Goal: Task Accomplishment & Management: Manage account settings

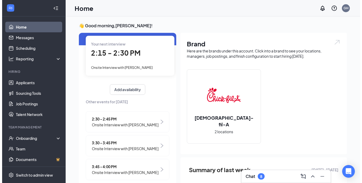
scroll to position [29, 0]
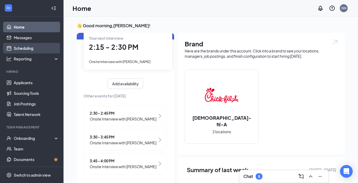
click at [43, 46] on link "Scheduling" at bounding box center [36, 48] width 45 height 11
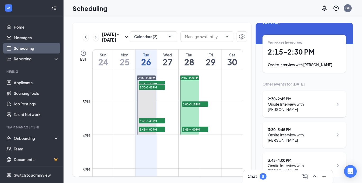
scroll to position [430, 0]
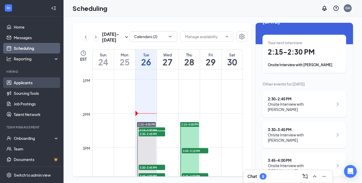
click at [23, 85] on link "Applicants" at bounding box center [36, 82] width 45 height 11
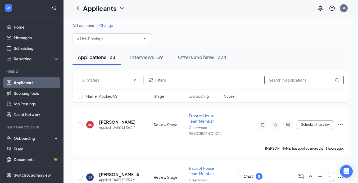
click at [275, 82] on input "text" at bounding box center [303, 80] width 79 height 11
click at [140, 59] on div "Interviews · 39" at bounding box center [146, 57] width 33 height 7
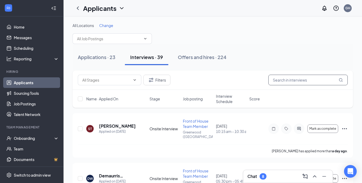
click at [316, 79] on input "text" at bounding box center [307, 80] width 79 height 11
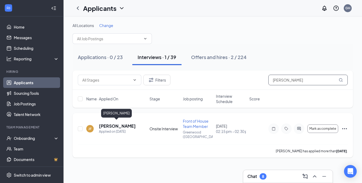
type input "[PERSON_NAME]"
click at [124, 123] on h5 "[PERSON_NAME]" at bounding box center [117, 126] width 36 height 6
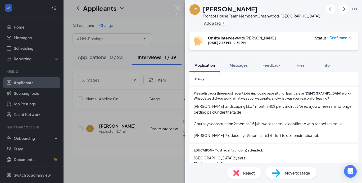
scroll to position [290, 0]
click at [273, 68] on div "Feedback" at bounding box center [272, 64] width 18 height 5
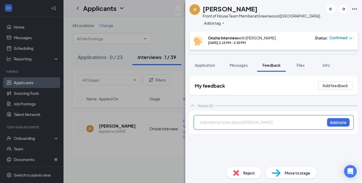
click at [249, 121] on div at bounding box center [262, 122] width 125 height 6
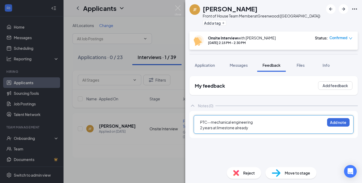
click at [258, 122] on div "PTC--mechanical engineering" at bounding box center [262, 122] width 125 height 6
click at [254, 128] on div "2 years at limestone already" at bounding box center [262, 128] width 125 height 6
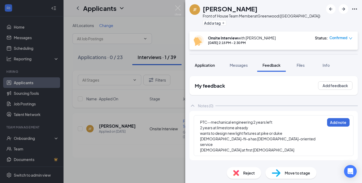
click at [214, 67] on span "Application" at bounding box center [205, 65] width 20 height 5
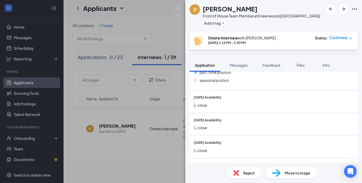
scroll to position [152, 0]
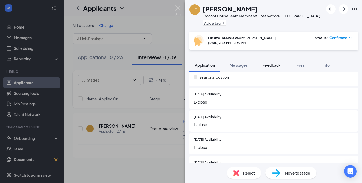
click at [280, 65] on span "Feedback" at bounding box center [272, 65] width 18 height 5
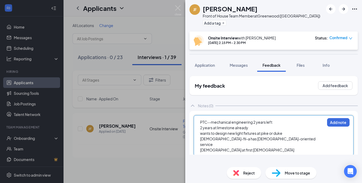
click at [258, 147] on div "[DEMOGRAPHIC_DATA] at first [DEMOGRAPHIC_DATA]" at bounding box center [262, 150] width 125 height 6
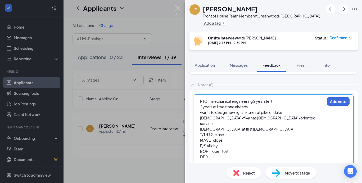
scroll to position [21, 0]
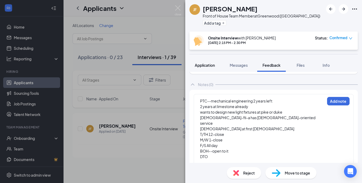
click at [212, 68] on div "Application" at bounding box center [205, 64] width 20 height 5
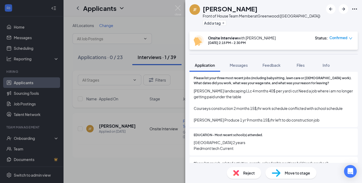
scroll to position [305, 0]
click at [272, 65] on span "Feedback" at bounding box center [272, 65] width 18 height 5
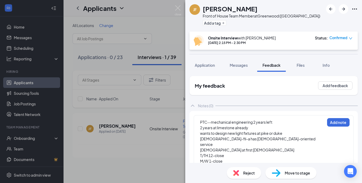
scroll to position [25, 0]
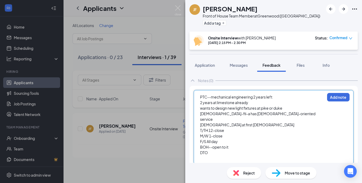
click at [213, 150] on div "DTO" at bounding box center [262, 153] width 125 height 6
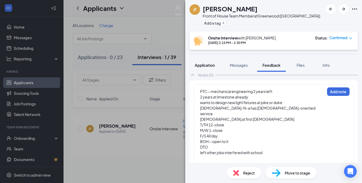
click at [204, 65] on span "Application" at bounding box center [205, 65] width 20 height 5
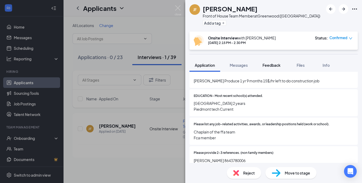
scroll to position [343, 0]
click at [270, 60] on button "Feedback" at bounding box center [271, 65] width 29 height 13
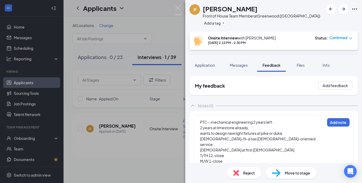
scroll to position [31, 0]
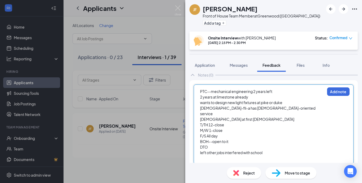
click at [226, 155] on div at bounding box center [262, 158] width 125 height 6
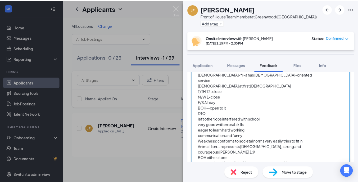
scroll to position [0, 0]
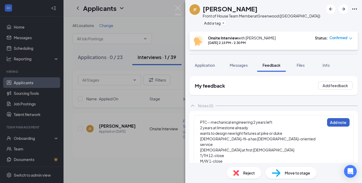
click at [329, 122] on button "Add note" at bounding box center [338, 122] width 23 height 8
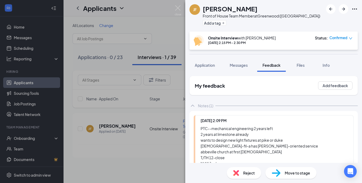
click at [174, 9] on div "[PERSON_NAME] Front of House Team Member at [GEOGRAPHIC_DATA] ([GEOGRAPHIC_DATA…" at bounding box center [181, 91] width 362 height 183
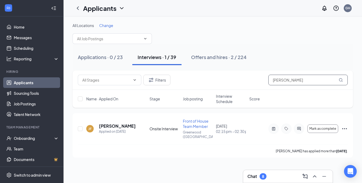
drag, startPoint x: 290, startPoint y: 80, endPoint x: 269, endPoint y: 82, distance: 21.5
click at [269, 82] on input "[PERSON_NAME]" at bounding box center [307, 80] width 79 height 11
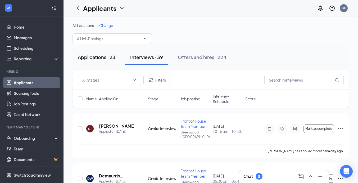
click at [96, 55] on div "Applications · 23" at bounding box center [97, 57] width 38 height 7
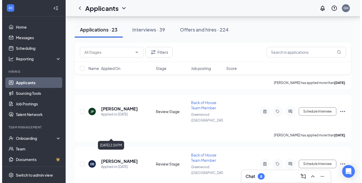
scroll to position [590, 0]
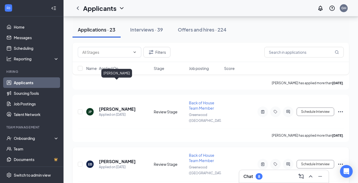
click at [122, 159] on h5 "[PERSON_NAME]" at bounding box center [117, 162] width 37 height 6
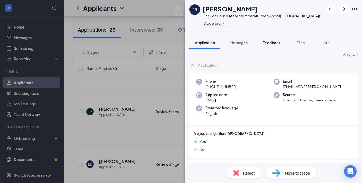
click at [277, 39] on button "Feedback" at bounding box center [271, 42] width 29 height 13
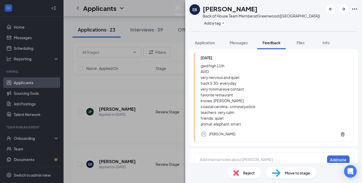
scroll to position [48, 0]
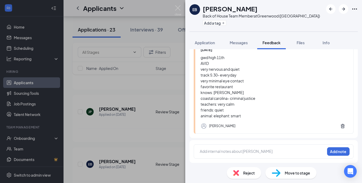
click at [242, 171] on div "Reject" at bounding box center [244, 173] width 34 height 12
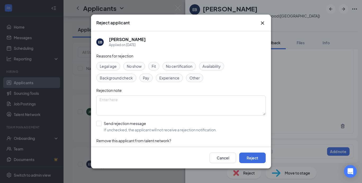
click at [154, 66] on span "Fit" at bounding box center [154, 66] width 4 height 6
click at [101, 124] on input "Send rejection message If unchecked, the applicant will not receive a rejection…" at bounding box center [156, 127] width 120 height 12
checkbox input "true"
click at [215, 63] on span "Availability" at bounding box center [212, 66] width 18 height 6
click at [254, 154] on button "Reject" at bounding box center [252, 157] width 26 height 11
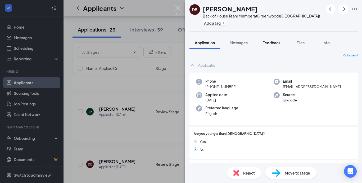
click at [274, 45] on span "Feedback" at bounding box center [272, 42] width 18 height 5
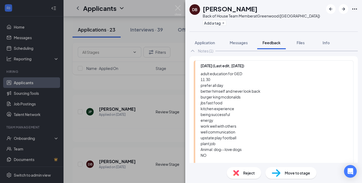
scroll to position [32, 0]
click at [242, 173] on div "Reject" at bounding box center [244, 173] width 34 height 12
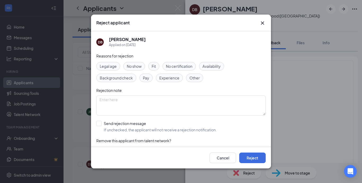
click at [152, 66] on div "Fit" at bounding box center [153, 66] width 11 height 8
click at [98, 125] on input "Send rejection message If unchecked, the applicant will not receive a rejection…" at bounding box center [156, 127] width 120 height 12
checkbox input "true"
click at [252, 153] on button "Reject" at bounding box center [252, 157] width 26 height 11
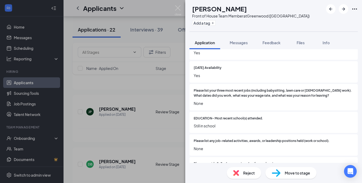
scroll to position [273, 0]
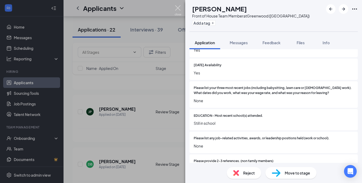
click at [178, 6] on img at bounding box center [178, 10] width 7 height 10
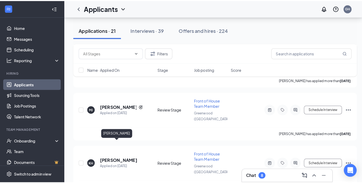
scroll to position [855, 0]
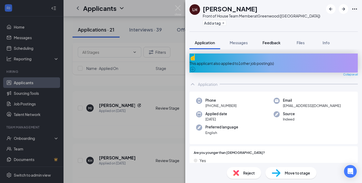
click at [273, 39] on button "Feedback" at bounding box center [271, 42] width 29 height 13
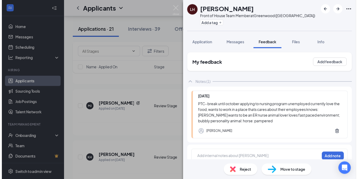
scroll to position [8, 0]
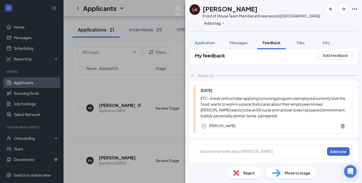
click at [178, 7] on img at bounding box center [178, 10] width 7 height 10
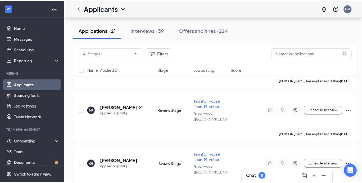
scroll to position [814, 0]
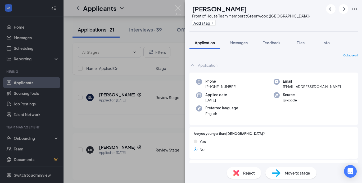
scroll to position [51, 0]
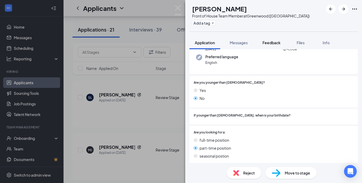
click at [274, 40] on button "Feedback" at bounding box center [271, 42] width 29 height 13
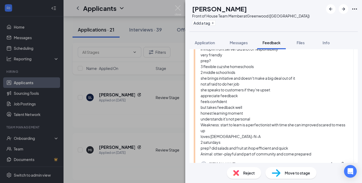
scroll to position [108, 0]
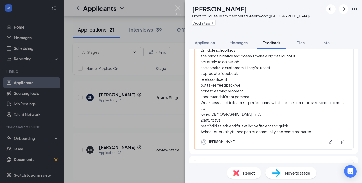
click at [264, 130] on div "rotates multiple days during the week work longer shifts or extra hours can do …" at bounding box center [274, 65] width 147 height 140
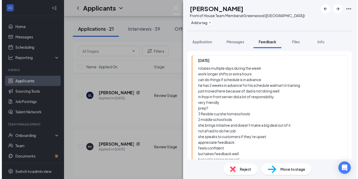
scroll to position [36, 0]
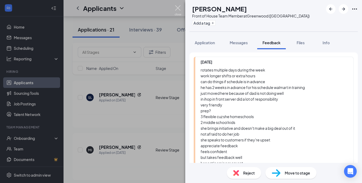
click at [179, 8] on img at bounding box center [178, 10] width 7 height 10
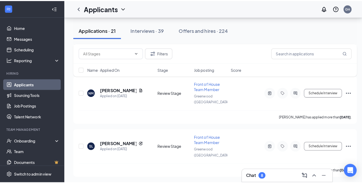
scroll to position [766, 0]
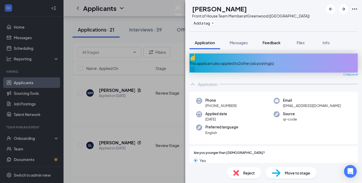
click at [272, 47] on button "Feedback" at bounding box center [271, 42] width 29 height 13
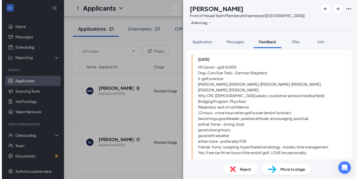
scroll to position [36, 0]
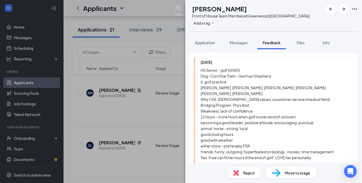
click at [179, 8] on img at bounding box center [178, 10] width 7 height 10
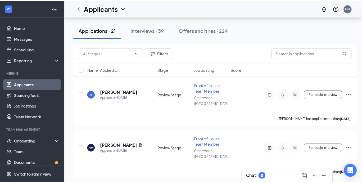
scroll to position [713, 0]
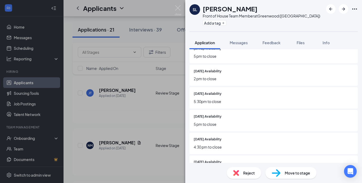
scroll to position [204, 0]
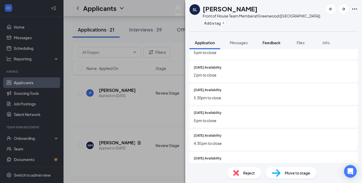
click at [272, 41] on span "Feedback" at bounding box center [272, 42] width 18 height 5
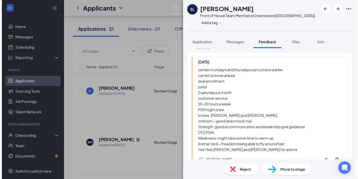
scroll to position [34, 0]
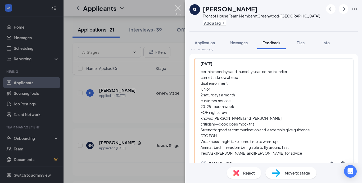
click at [179, 8] on img at bounding box center [178, 10] width 7 height 10
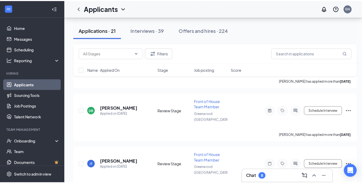
scroll to position [645, 0]
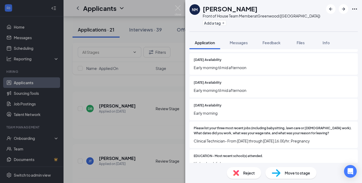
scroll to position [233, 0]
click at [271, 42] on span "Feedback" at bounding box center [272, 42] width 18 height 5
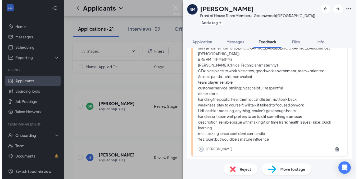
scroll to position [60, 0]
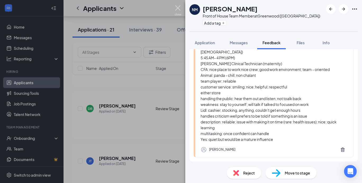
click at [177, 9] on img at bounding box center [178, 10] width 7 height 10
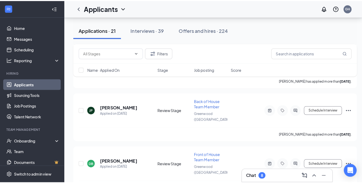
scroll to position [594, 0]
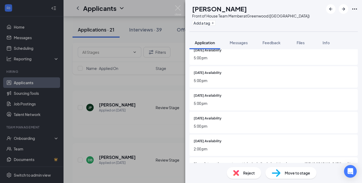
scroll to position [203, 0]
click at [275, 42] on span "Feedback" at bounding box center [272, 42] width 18 height 5
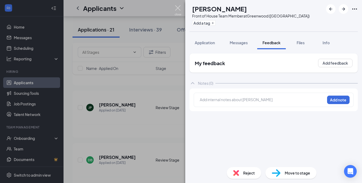
click at [177, 6] on img at bounding box center [178, 10] width 7 height 10
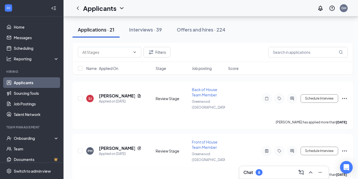
scroll to position [497, 2]
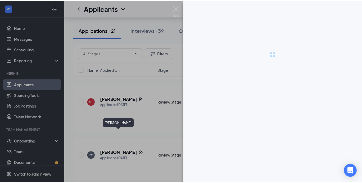
scroll to position [497, 0]
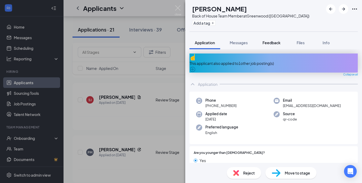
click at [271, 43] on span "Feedback" at bounding box center [272, 42] width 18 height 5
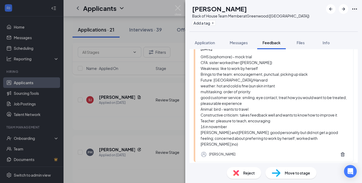
scroll to position [50, 0]
click at [245, 174] on span "Reject" at bounding box center [249, 173] width 12 height 6
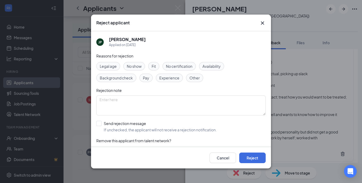
click at [157, 66] on div "Fit" at bounding box center [153, 66] width 11 height 8
click at [100, 125] on input "Send rejection message If unchecked, the applicant will not receive a rejection…" at bounding box center [156, 127] width 120 height 12
checkbox input "true"
click at [247, 159] on button "Reject" at bounding box center [252, 157] width 26 height 11
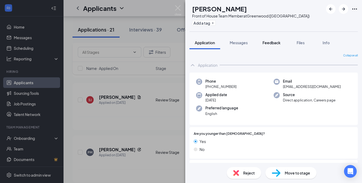
click at [274, 40] on span "Feedback" at bounding box center [272, 42] width 18 height 5
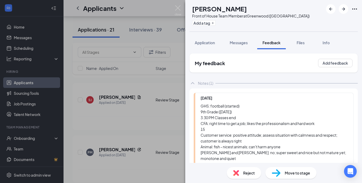
scroll to position [43, 0]
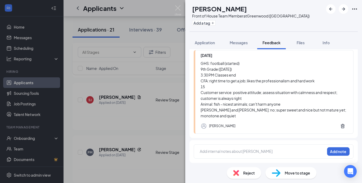
click at [244, 171] on span "Reject" at bounding box center [249, 173] width 12 height 6
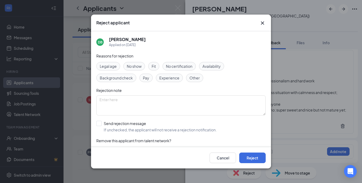
click at [188, 79] on div "Other" at bounding box center [194, 78] width 17 height 8
click at [151, 64] on div "Fit" at bounding box center [153, 66] width 11 height 8
click at [98, 125] on input "Send rejection message If unchecked, the applicant will not receive a rejection…" at bounding box center [156, 127] width 120 height 12
checkbox input "true"
click at [244, 157] on button "Reject" at bounding box center [252, 157] width 26 height 11
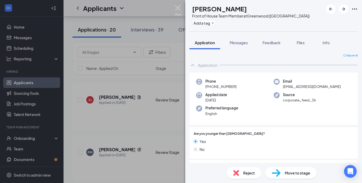
click at [178, 10] on img at bounding box center [178, 10] width 7 height 10
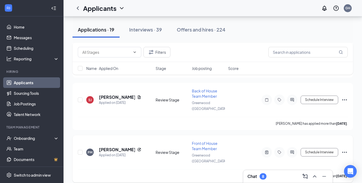
scroll to position [432, 0]
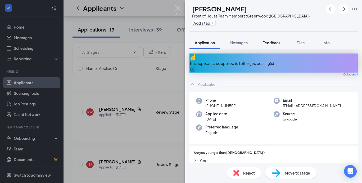
click at [274, 43] on span "Feedback" at bounding box center [272, 42] width 18 height 5
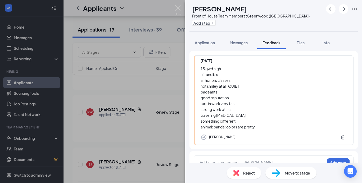
scroll to position [38, 0]
click at [244, 171] on span "Reject" at bounding box center [249, 173] width 12 height 6
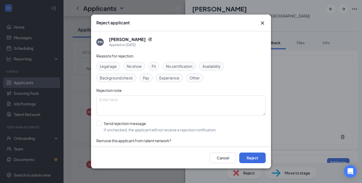
click at [154, 65] on span "Fit" at bounding box center [154, 66] width 4 height 6
click at [100, 123] on input "Send rejection message If unchecked, the applicant will not receive a rejection…" at bounding box center [156, 127] width 120 height 12
checkbox input "true"
click at [245, 153] on button "Reject" at bounding box center [252, 157] width 26 height 11
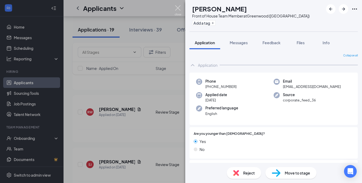
click at [177, 6] on img at bounding box center [178, 10] width 7 height 10
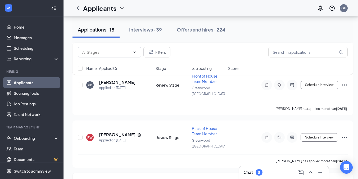
scroll to position [407, 0]
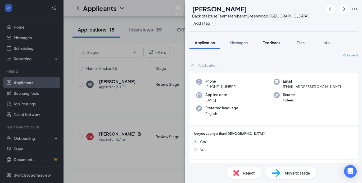
click at [273, 41] on span "Feedback" at bounding box center [272, 42] width 18 height 5
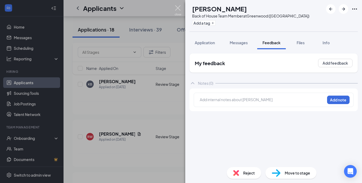
click at [179, 7] on img at bounding box center [178, 10] width 7 height 10
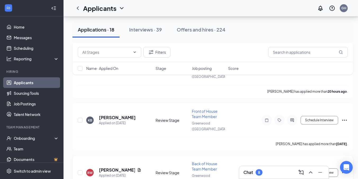
scroll to position [371, 1]
click at [123, 168] on h5 "[PERSON_NAME]" at bounding box center [117, 171] width 36 height 6
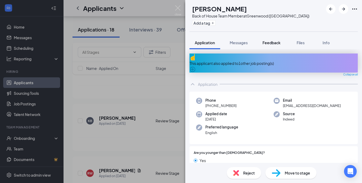
click at [276, 41] on span "Feedback" at bounding box center [272, 42] width 18 height 5
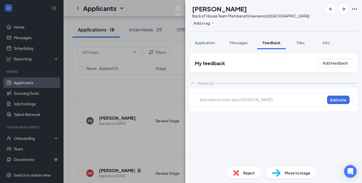
click at [178, 10] on img at bounding box center [178, 10] width 7 height 10
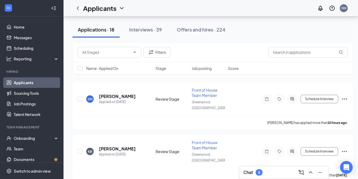
scroll to position [330, 0]
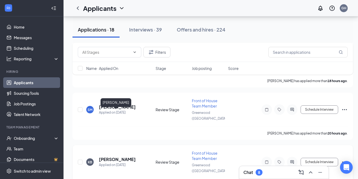
click at [119, 156] on h5 "[PERSON_NAME]" at bounding box center [117, 159] width 37 height 6
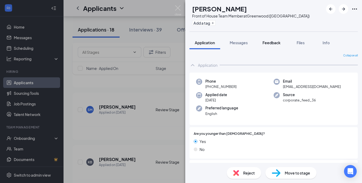
click at [276, 45] on span "Feedback" at bounding box center [272, 42] width 18 height 5
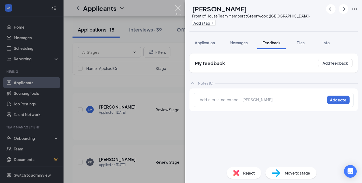
click at [180, 9] on img at bounding box center [178, 10] width 7 height 10
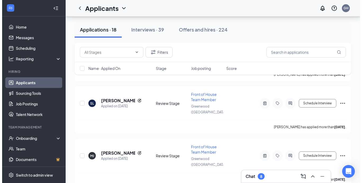
scroll to position [713, 0]
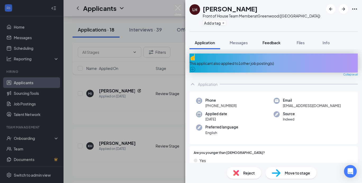
click at [276, 38] on button "Feedback" at bounding box center [271, 42] width 29 height 13
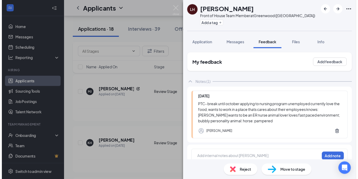
scroll to position [8, 0]
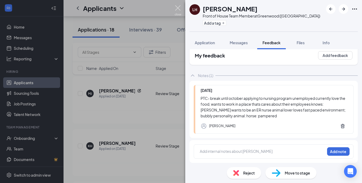
click at [177, 11] on img at bounding box center [178, 10] width 7 height 10
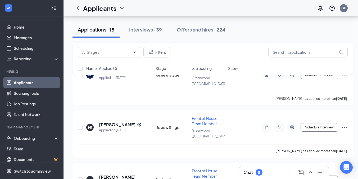
click at [149, 75] on div "Filters Name · Applied On Stage Job posting Score" at bounding box center [213, 61] width 281 height 37
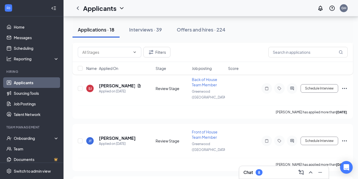
scroll to position [508, 0]
click at [35, 44] on link "Scheduling" at bounding box center [36, 48] width 45 height 11
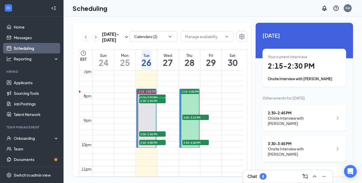
scroll to position [14, 0]
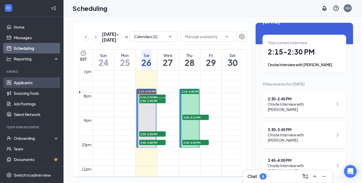
click at [38, 84] on link "Applicants" at bounding box center [36, 82] width 45 height 11
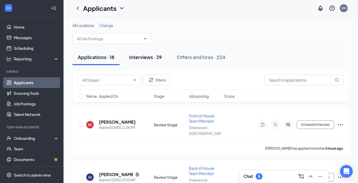
click at [150, 55] on div "Interviews · 39" at bounding box center [145, 57] width 33 height 7
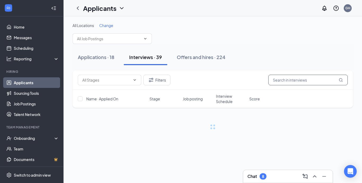
click at [297, 82] on input "text" at bounding box center [307, 80] width 79 height 11
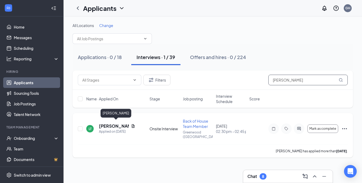
type input "[PERSON_NAME]"
click at [122, 123] on h5 "[PERSON_NAME]" at bounding box center [114, 126] width 30 height 6
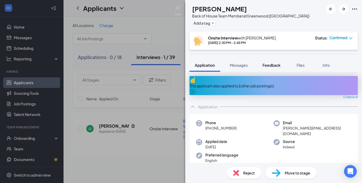
click at [279, 68] on button "Feedback" at bounding box center [271, 65] width 29 height 13
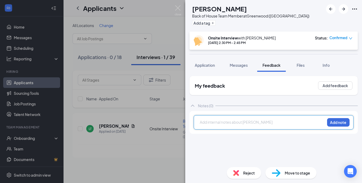
click at [221, 124] on div at bounding box center [262, 122] width 125 height 6
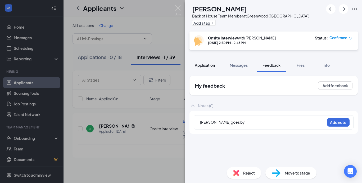
click at [209, 65] on span "Application" at bounding box center [205, 65] width 20 height 5
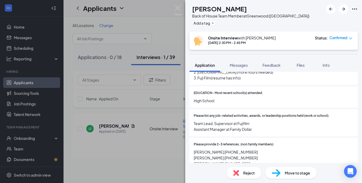
scroll to position [358, 0]
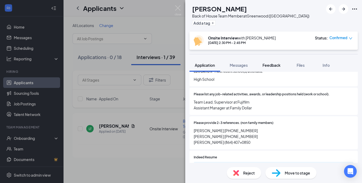
click at [277, 64] on span "Feedback" at bounding box center [272, 65] width 18 height 5
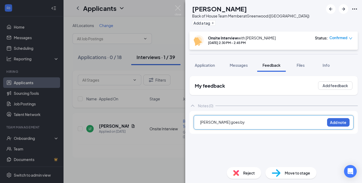
click at [231, 125] on div "[PERSON_NAME] goes by" at bounding box center [262, 122] width 125 height 6
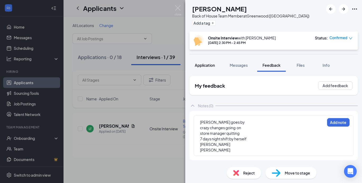
click at [209, 63] on span "Application" at bounding box center [205, 65] width 20 height 5
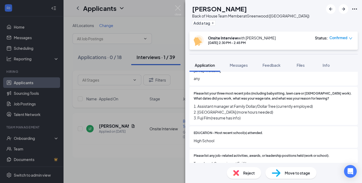
scroll to position [307, 0]
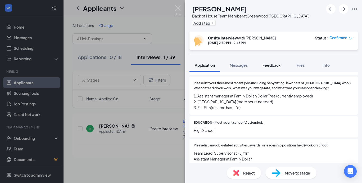
click at [272, 67] on span "Feedback" at bounding box center [272, 65] width 18 height 5
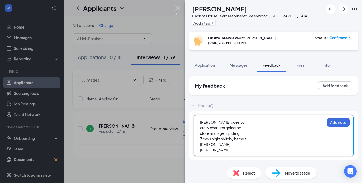
click at [235, 150] on div "[PERSON_NAME]" at bounding box center [262, 150] width 125 height 6
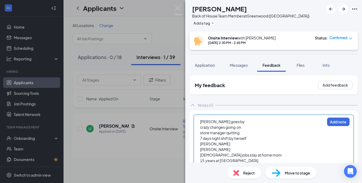
scroll to position [14, 0]
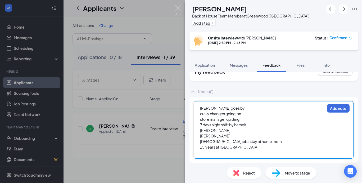
click at [236, 149] on div "15 years at [GEOGRAPHIC_DATA]" at bounding box center [262, 147] width 125 height 6
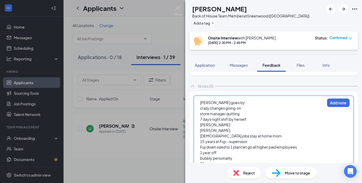
scroll to position [23, 0]
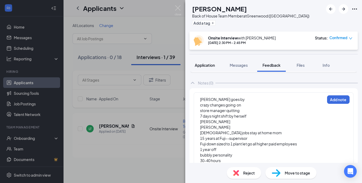
click at [209, 64] on span "Application" at bounding box center [205, 65] width 20 height 5
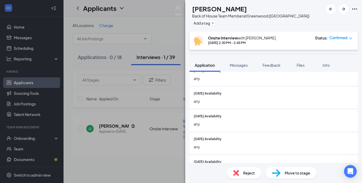
scroll to position [184, 0]
drag, startPoint x: 274, startPoint y: 68, endPoint x: 270, endPoint y: 65, distance: 4.6
click at [270, 65] on span "Feedback" at bounding box center [272, 65] width 18 height 5
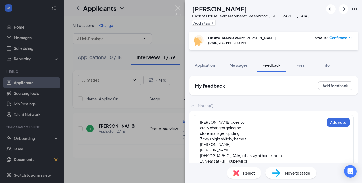
scroll to position [31, 0]
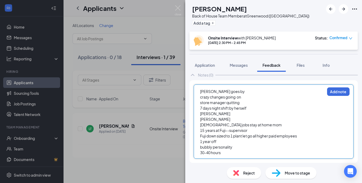
click at [227, 151] on div "30-40 hours" at bounding box center [262, 153] width 125 height 6
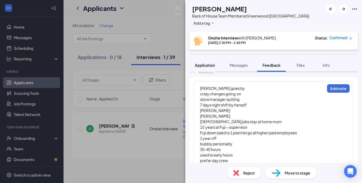
click at [206, 62] on button "Application" at bounding box center [205, 65] width 31 height 13
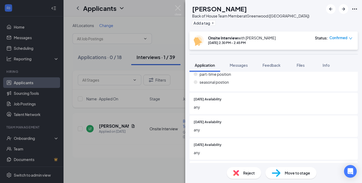
scroll to position [155, 0]
click at [272, 64] on span "Feedback" at bounding box center [272, 65] width 18 height 5
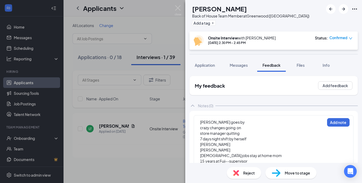
click at [272, 64] on span "Feedback" at bounding box center [272, 65] width 18 height 5
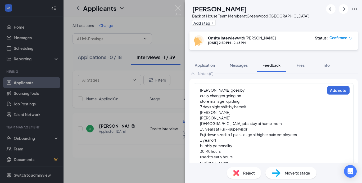
scroll to position [42, 0]
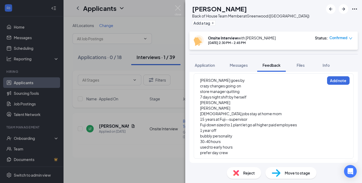
click at [229, 153] on div "prefer day crew" at bounding box center [262, 153] width 125 height 6
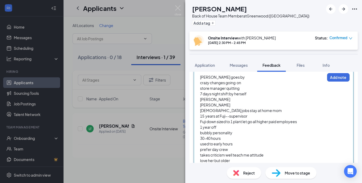
scroll to position [53, 0]
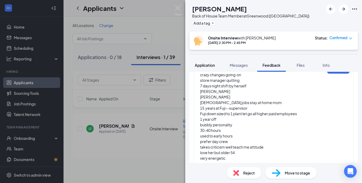
click at [210, 64] on span "Application" at bounding box center [205, 65] width 20 height 5
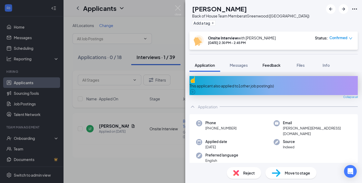
click at [266, 64] on span "Feedback" at bounding box center [272, 65] width 18 height 5
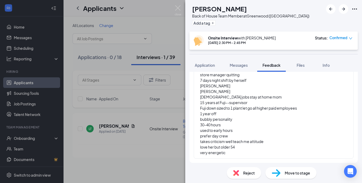
scroll to position [59, 0]
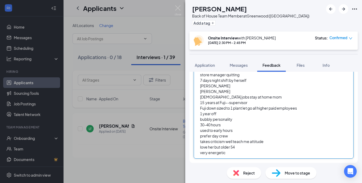
click at [230, 154] on div "very energetic" at bounding box center [262, 153] width 125 height 6
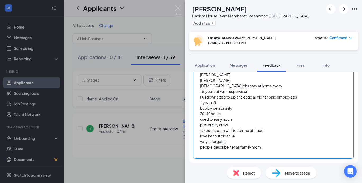
click at [270, 146] on div "people describe her as family mom" at bounding box center [262, 147] width 125 height 6
click at [241, 136] on div "love her but older 54" at bounding box center [262, 136] width 125 height 6
click at [206, 153] on div at bounding box center [262, 153] width 125 height 6
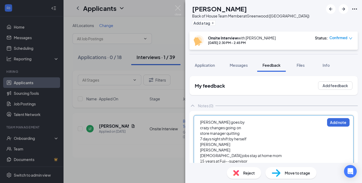
scroll to position [81, 0]
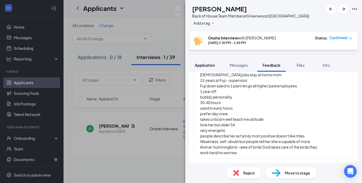
click at [203, 67] on div "Application" at bounding box center [205, 64] width 20 height 5
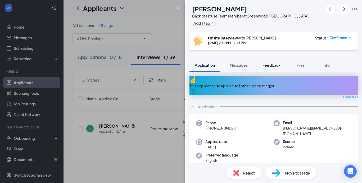
click at [271, 68] on button "Feedback" at bounding box center [271, 65] width 29 height 13
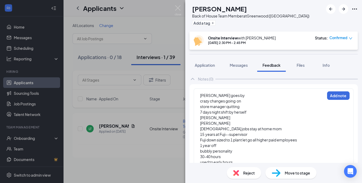
scroll to position [27, 0]
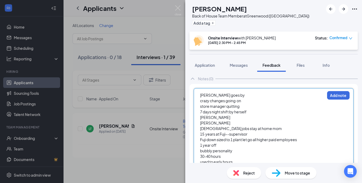
click at [210, 97] on span "[PERSON_NAME] goes by" at bounding box center [222, 95] width 45 height 5
click at [200, 96] on span "[PERSON_NAME] goes by" at bounding box center [222, 95] width 45 height 5
click at [243, 95] on span "Goes by [PERSON_NAME] goes by" at bounding box center [230, 95] width 60 height 5
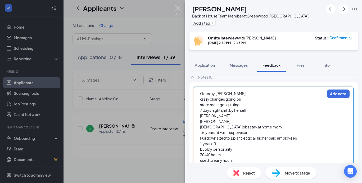
scroll to position [29, 0]
click at [224, 117] on div "[PERSON_NAME]" at bounding box center [262, 116] width 125 height 6
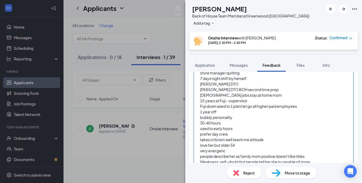
scroll to position [0, 0]
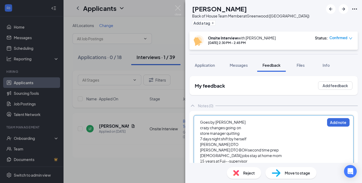
click at [251, 138] on div "7 days night shift by herself" at bounding box center [262, 139] width 125 height 6
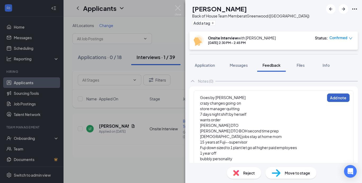
click at [336, 98] on button "Add note" at bounding box center [338, 97] width 23 height 8
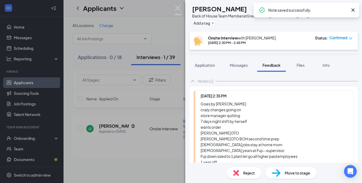
click at [178, 10] on img at bounding box center [178, 10] width 7 height 10
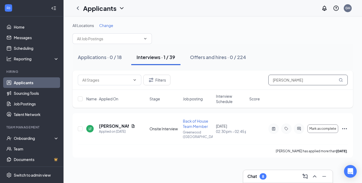
drag, startPoint x: 289, startPoint y: 80, endPoint x: 255, endPoint y: 82, distance: 33.7
click at [255, 82] on div "Filters [PERSON_NAME]" at bounding box center [213, 80] width 270 height 11
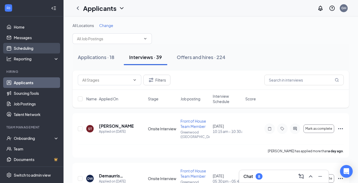
click at [38, 49] on link "Scheduling" at bounding box center [36, 48] width 45 height 11
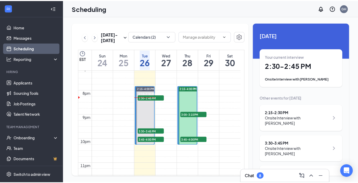
scroll to position [467, 0]
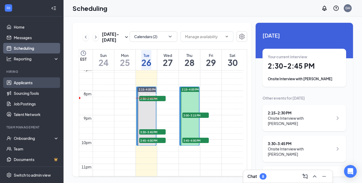
click at [29, 80] on link "Applicants" at bounding box center [36, 82] width 45 height 11
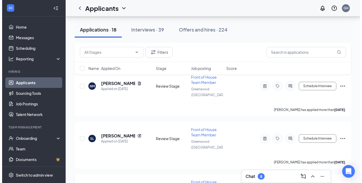
scroll to position [609, 0]
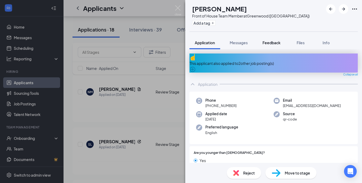
click at [275, 46] on button "Feedback" at bounding box center [271, 42] width 29 height 13
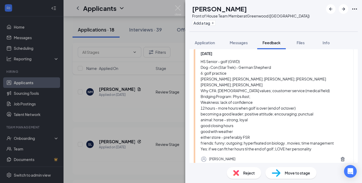
scroll to position [45, 0]
click at [208, 42] on span "Application" at bounding box center [205, 42] width 20 height 5
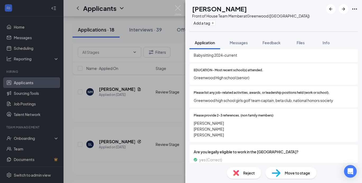
scroll to position [354, 0]
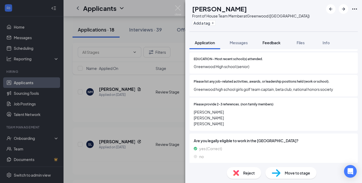
click at [275, 44] on span "Feedback" at bounding box center [272, 42] width 18 height 5
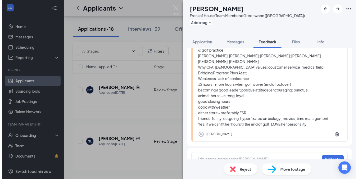
scroll to position [72, 0]
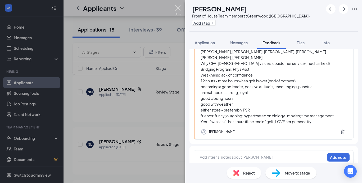
click at [178, 8] on img at bounding box center [178, 10] width 7 height 10
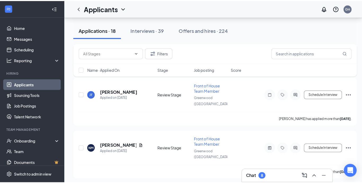
scroll to position [552, 0]
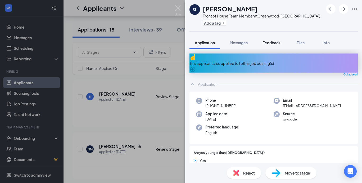
click at [273, 44] on span "Feedback" at bounding box center [272, 42] width 18 height 5
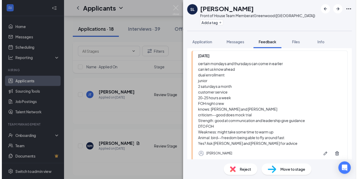
scroll to position [42, 0]
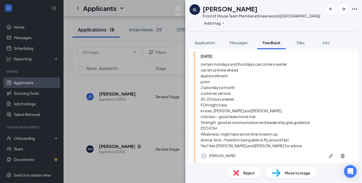
click at [178, 5] on img at bounding box center [178, 10] width 7 height 10
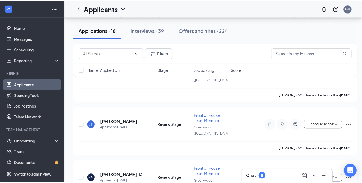
scroll to position [527, 0]
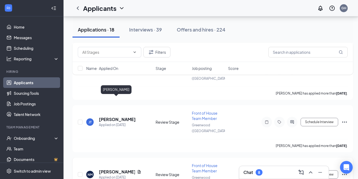
click at [110, 169] on h5 "[PERSON_NAME]" at bounding box center [117, 172] width 36 height 6
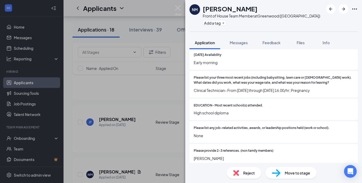
scroll to position [283, 0]
click at [272, 40] on button "Feedback" at bounding box center [271, 42] width 29 height 13
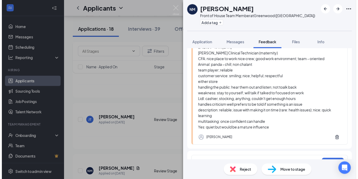
scroll to position [70, 0]
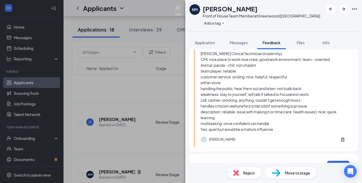
click at [175, 11] on img at bounding box center [178, 10] width 7 height 10
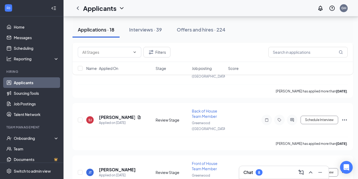
scroll to position [475, 0]
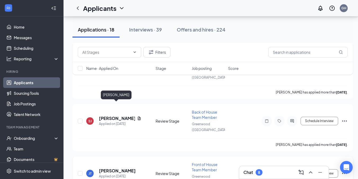
click at [124, 168] on h5 "[PERSON_NAME]" at bounding box center [117, 171] width 37 height 6
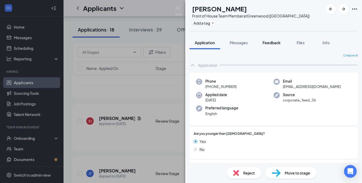
click at [273, 45] on div "Feedback" at bounding box center [272, 42] width 18 height 5
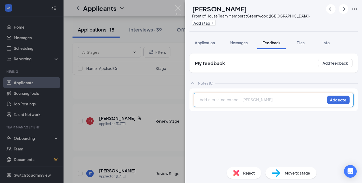
click at [245, 102] on div at bounding box center [262, 100] width 125 height 6
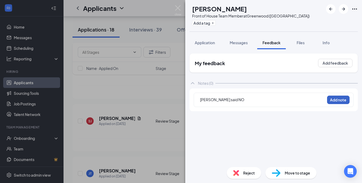
click at [334, 98] on button "Add note" at bounding box center [338, 100] width 23 height 8
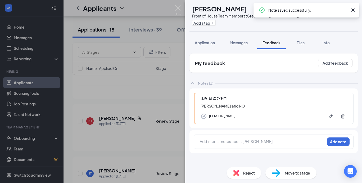
click at [253, 169] on div "Reject" at bounding box center [244, 173] width 34 height 12
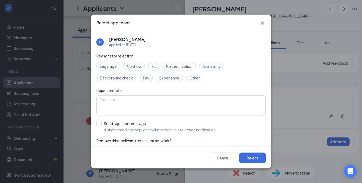
click at [153, 64] on span "Fit" at bounding box center [154, 66] width 4 height 6
click at [100, 123] on input "Send rejection message If unchecked, the applicant will not receive a rejection…" at bounding box center [156, 127] width 120 height 12
checkbox input "true"
click at [256, 157] on button "Reject" at bounding box center [252, 157] width 26 height 11
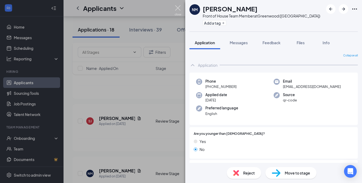
click at [177, 8] on img at bounding box center [178, 10] width 7 height 10
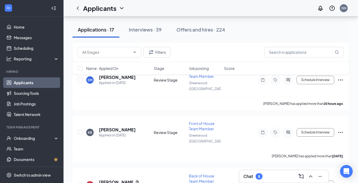
scroll to position [362, 0]
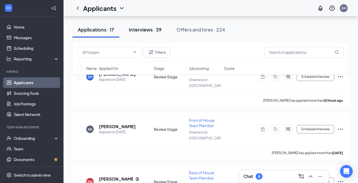
click at [148, 29] on div "Interviews · 39" at bounding box center [145, 29] width 33 height 7
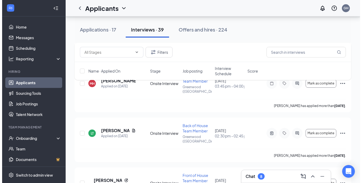
scroll to position [445, 0]
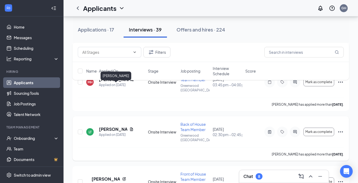
click at [115, 126] on h5 "[PERSON_NAME]" at bounding box center [113, 129] width 28 height 6
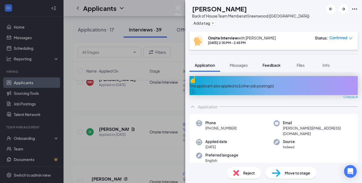
click at [271, 64] on span "Feedback" at bounding box center [272, 65] width 18 height 5
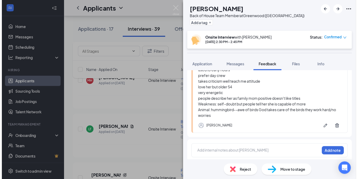
scroll to position [135, 0]
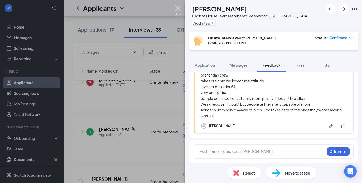
click at [176, 9] on img at bounding box center [178, 10] width 7 height 10
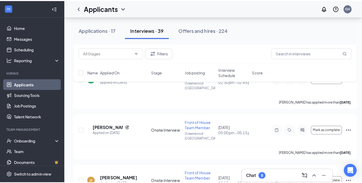
scroll to position [498, 0]
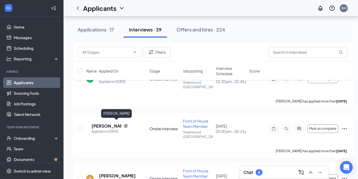
click at [124, 173] on h5 "[PERSON_NAME]" at bounding box center [117, 176] width 36 height 6
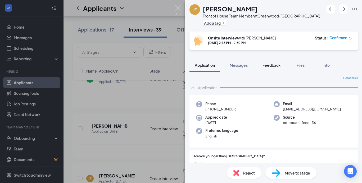
click at [271, 65] on span "Feedback" at bounding box center [272, 65] width 18 height 5
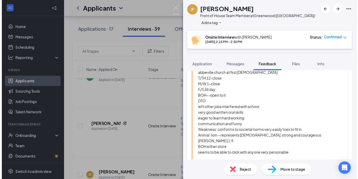
scroll to position [112, 0]
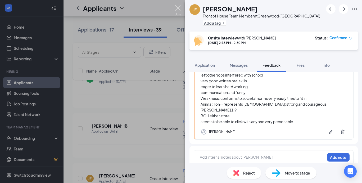
click at [179, 7] on img at bounding box center [178, 10] width 7 height 10
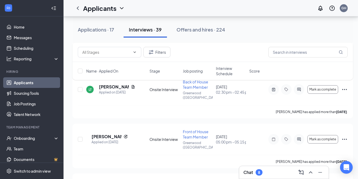
scroll to position [473, 0]
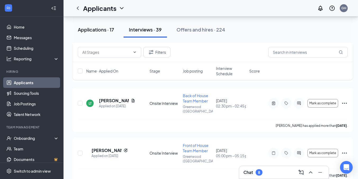
click at [84, 30] on div "Applications · 17" at bounding box center [96, 29] width 36 height 7
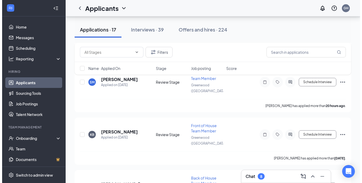
scroll to position [355, 0]
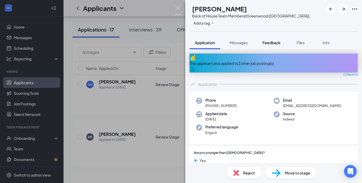
click at [271, 44] on span "Feedback" at bounding box center [272, 42] width 18 height 5
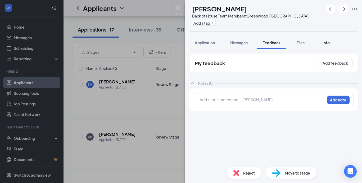
click at [325, 43] on span "Info" at bounding box center [326, 42] width 7 height 5
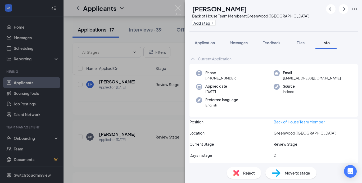
scroll to position [46, 0]
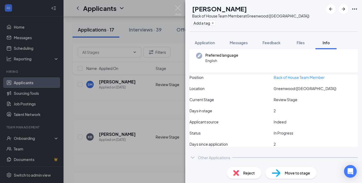
click at [228, 158] on div "Other Applications" at bounding box center [214, 157] width 32 height 5
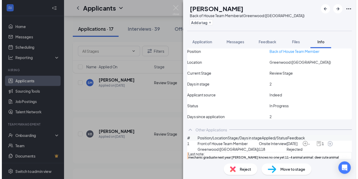
scroll to position [98, 0]
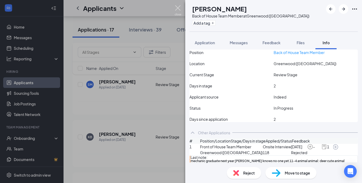
click at [176, 7] on img at bounding box center [178, 10] width 7 height 10
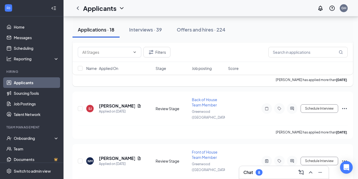
scroll to position [540, 0]
click at [151, 30] on div "Interviews · 39" at bounding box center [145, 29] width 33 height 7
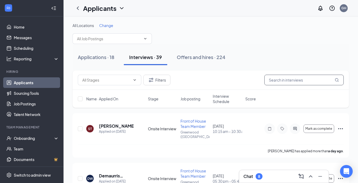
click at [295, 81] on input "text" at bounding box center [303, 80] width 79 height 11
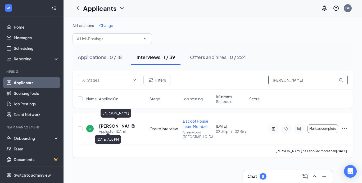
type input "[PERSON_NAME]"
click at [112, 125] on h5 "[PERSON_NAME]" at bounding box center [114, 126] width 30 height 6
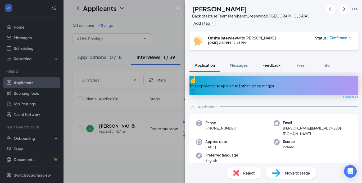
click at [271, 68] on button "Feedback" at bounding box center [271, 65] width 29 height 13
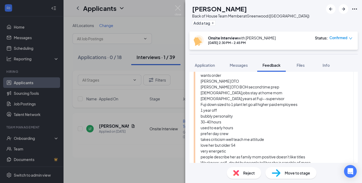
scroll to position [76, 0]
click at [328, 62] on button "Info" at bounding box center [326, 65] width 21 height 13
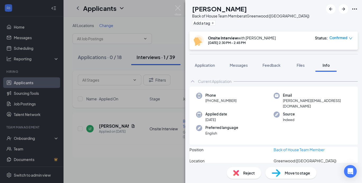
scroll to position [69, 0]
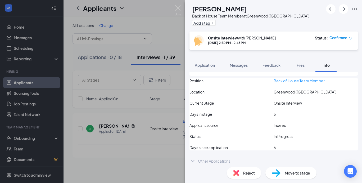
click at [219, 156] on div "Other Applications" at bounding box center [274, 161] width 168 height 11
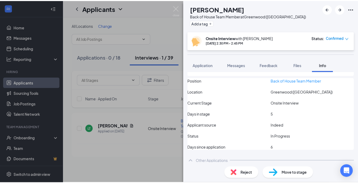
scroll to position [117, 0]
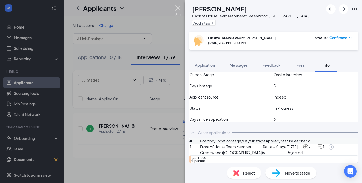
click at [177, 9] on img at bounding box center [178, 10] width 7 height 10
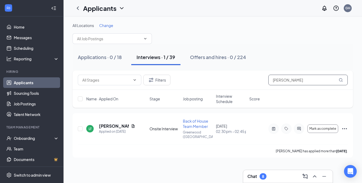
drag, startPoint x: 286, startPoint y: 79, endPoint x: 253, endPoint y: 84, distance: 33.7
click at [253, 84] on div "Filters [PERSON_NAME]" at bounding box center [213, 80] width 270 height 11
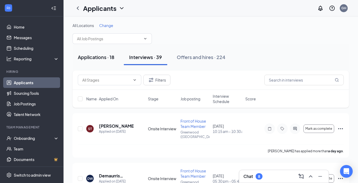
click at [105, 56] on div "Applications · 18" at bounding box center [96, 57] width 37 height 7
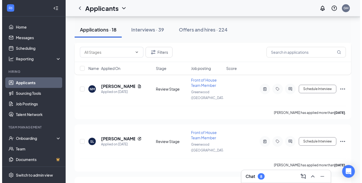
scroll to position [610, 0]
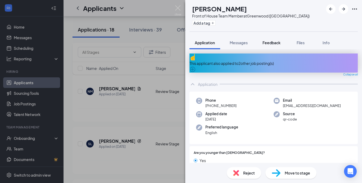
click at [269, 41] on span "Feedback" at bounding box center [272, 42] width 18 height 5
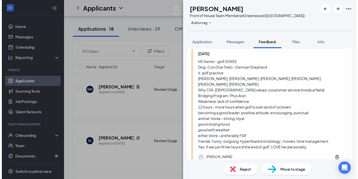
scroll to position [43, 0]
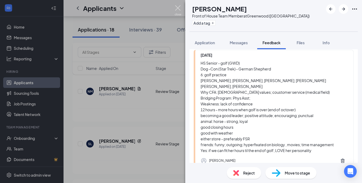
click at [177, 8] on img at bounding box center [178, 10] width 7 height 10
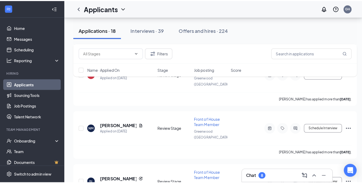
scroll to position [575, 0]
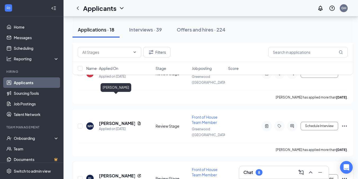
click at [118, 173] on h5 "[PERSON_NAME]" at bounding box center [117, 176] width 36 height 6
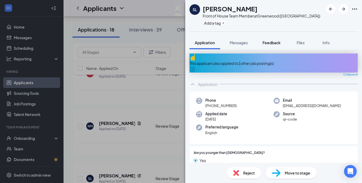
click at [269, 43] on span "Feedback" at bounding box center [272, 42] width 18 height 5
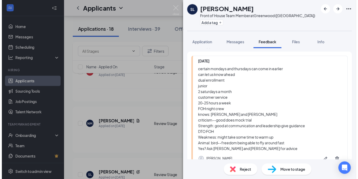
scroll to position [33, 0]
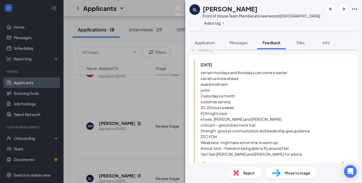
click at [178, 9] on img at bounding box center [178, 10] width 7 height 10
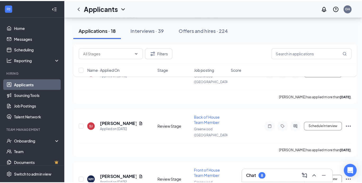
scroll to position [523, 0]
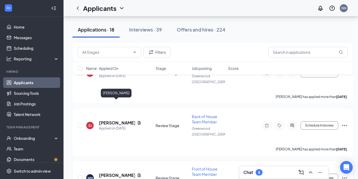
click at [118, 172] on h5 "[PERSON_NAME]" at bounding box center [117, 175] width 36 height 6
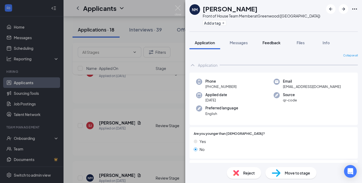
click at [275, 41] on span "Feedback" at bounding box center [272, 42] width 18 height 5
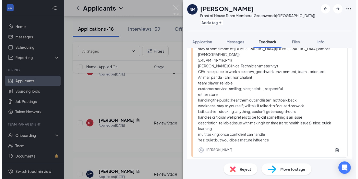
scroll to position [56, 0]
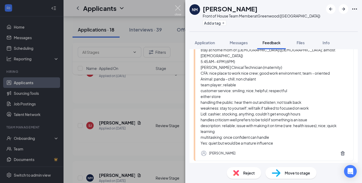
click at [178, 9] on img at bounding box center [178, 10] width 7 height 10
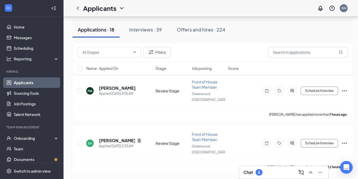
scroll to position [239, 0]
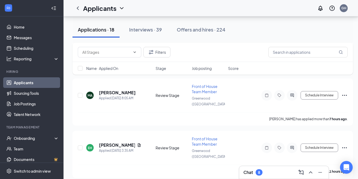
click at [269, 171] on div "Chat 8" at bounding box center [284, 172] width 81 height 8
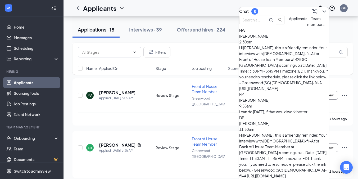
click at [287, 45] on div "[PERSON_NAME] 2:30pm" at bounding box center [283, 39] width 89 height 12
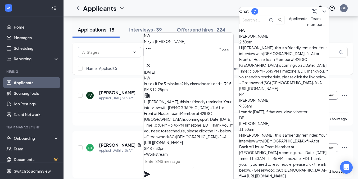
click at [151, 62] on icon "Cross" at bounding box center [148, 65] width 6 height 6
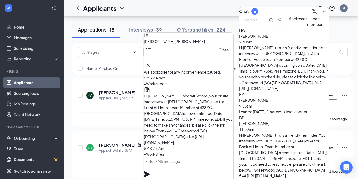
click at [151, 62] on icon "Cross" at bounding box center [148, 65] width 6 height 6
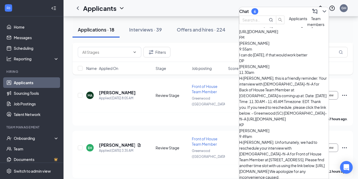
scroll to position [62, 0]
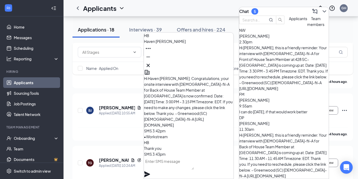
scroll to position [117, 2]
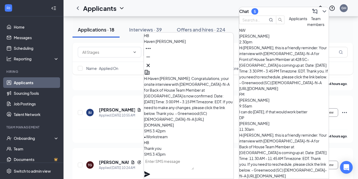
click at [321, 11] on icon "ChevronDown" at bounding box center [324, 11] width 6 height 6
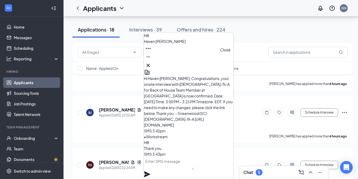
click at [151, 66] on icon "Cross" at bounding box center [148, 65] width 6 height 6
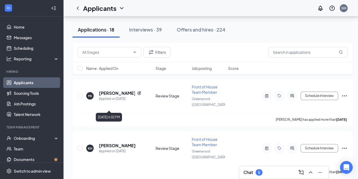
scroll to position [707, 2]
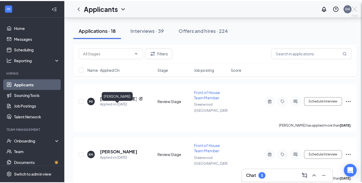
scroll to position [707, 0]
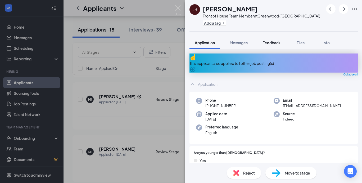
click at [268, 40] on span "Feedback" at bounding box center [272, 42] width 18 height 5
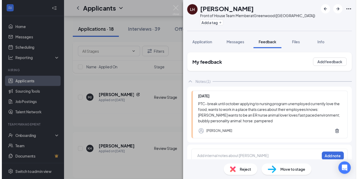
scroll to position [8, 0]
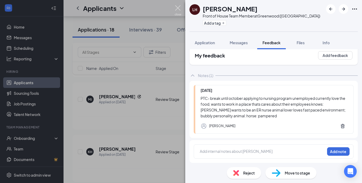
click at [178, 10] on img at bounding box center [178, 10] width 7 height 10
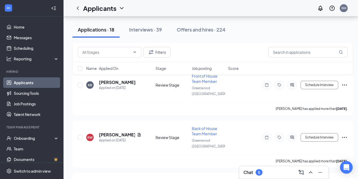
scroll to position [459, 0]
click at [153, 31] on div "Interviews · 39" at bounding box center [145, 29] width 33 height 7
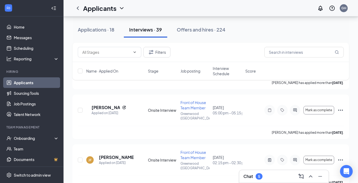
scroll to position [516, 0]
click at [39, 50] on link "Scheduling" at bounding box center [36, 48] width 45 height 11
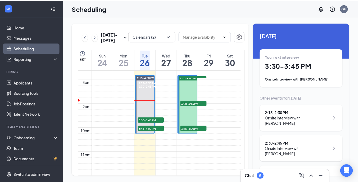
scroll to position [480, 0]
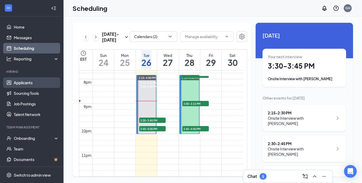
click at [34, 83] on link "Applicants" at bounding box center [36, 82] width 45 height 11
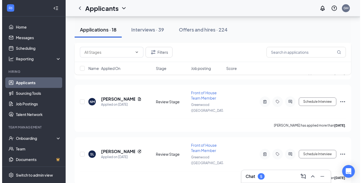
scroll to position [598, 0]
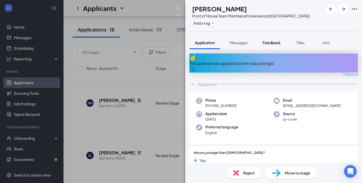
click at [274, 41] on span "Feedback" at bounding box center [272, 42] width 18 height 5
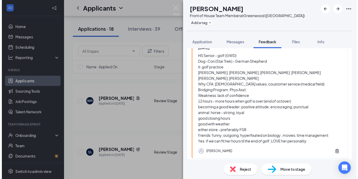
scroll to position [50, 0]
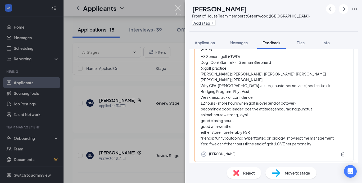
click at [179, 8] on img at bounding box center [178, 10] width 7 height 10
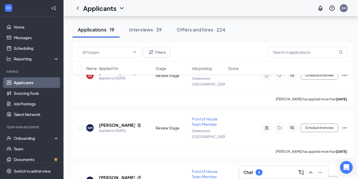
scroll to position [616, 4]
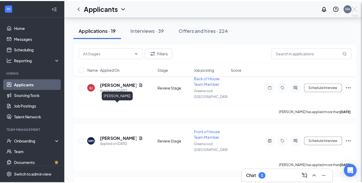
scroll to position [616, 0]
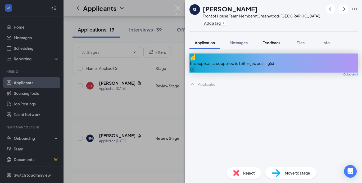
click at [274, 41] on span "Feedback" at bounding box center [272, 42] width 18 height 5
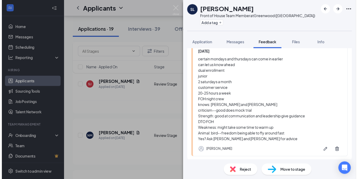
scroll to position [46, 0]
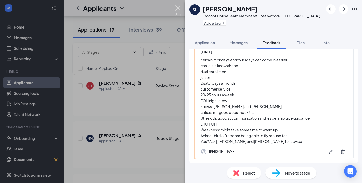
click at [181, 6] on img at bounding box center [178, 10] width 7 height 10
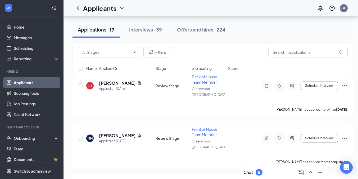
scroll to position [685, 0]
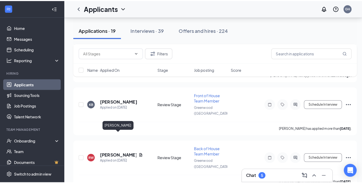
scroll to position [495, 0]
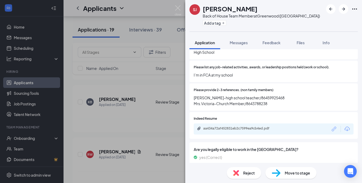
scroll to position [350, 0]
click at [267, 41] on span "Feedback" at bounding box center [272, 42] width 18 height 5
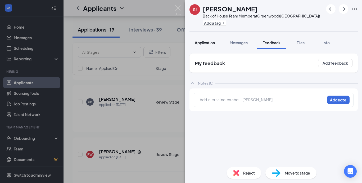
click at [203, 47] on button "Application" at bounding box center [205, 42] width 31 height 13
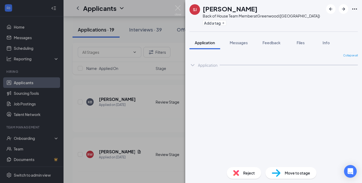
click at [209, 42] on span "Application" at bounding box center [205, 42] width 20 height 5
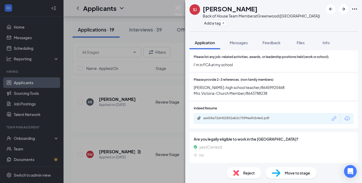
scroll to position [362, 0]
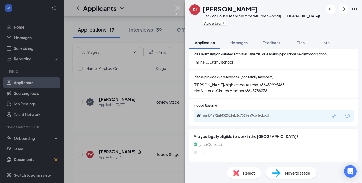
click at [289, 171] on span "Move to stage" at bounding box center [297, 173] width 25 height 6
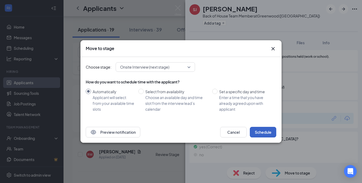
click at [261, 135] on button "Schedule" at bounding box center [263, 132] width 26 height 11
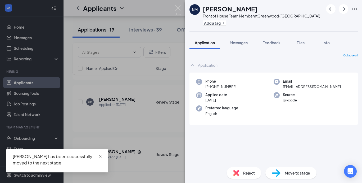
click at [101, 156] on span "close" at bounding box center [100, 157] width 4 height 4
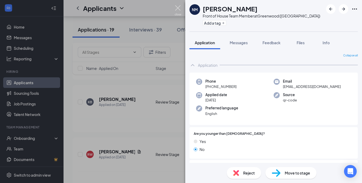
click at [178, 6] on img at bounding box center [178, 10] width 7 height 10
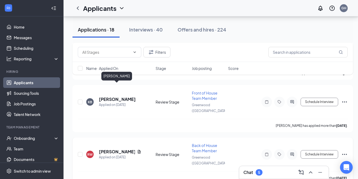
click at [121, 149] on h5 "[PERSON_NAME]" at bounding box center [117, 152] width 36 height 6
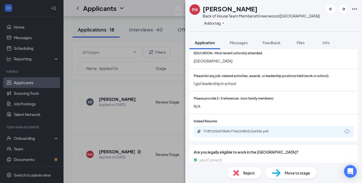
scroll to position [355, 0]
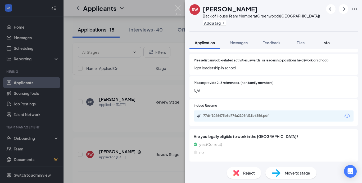
click at [324, 42] on span "Info" at bounding box center [326, 42] width 7 height 5
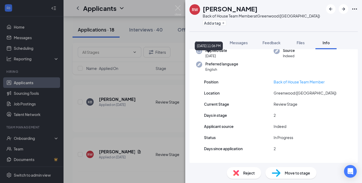
scroll to position [46, 0]
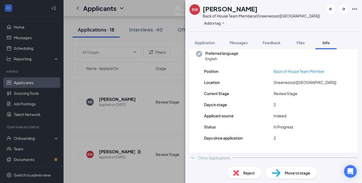
click at [213, 158] on div "Other Applications" at bounding box center [214, 157] width 32 height 5
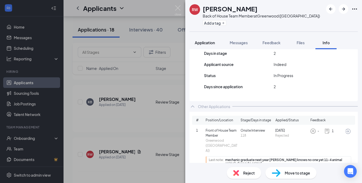
click at [209, 46] on button "Application" at bounding box center [205, 42] width 31 height 13
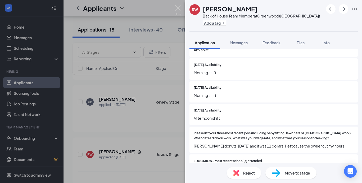
scroll to position [249, 0]
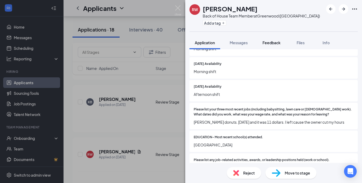
click at [279, 43] on span "Feedback" at bounding box center [272, 42] width 18 height 5
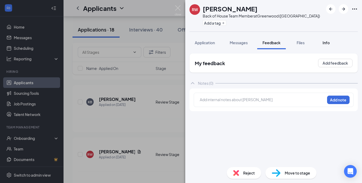
click at [328, 43] on span "Info" at bounding box center [326, 42] width 7 height 5
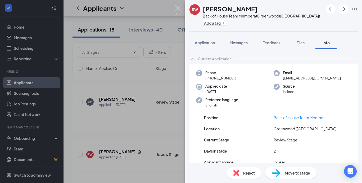
scroll to position [46, 0]
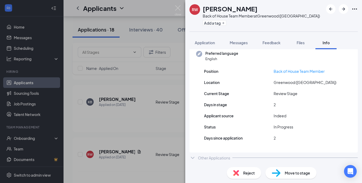
click at [203, 157] on div "Other Applications" at bounding box center [214, 157] width 32 height 5
click at [220, 159] on div "Other Applications" at bounding box center [214, 157] width 32 height 5
click at [222, 153] on div "Other Applications" at bounding box center [274, 157] width 168 height 11
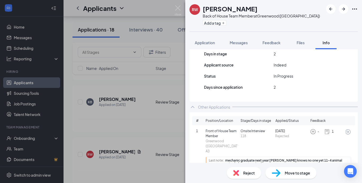
scroll to position [97, 0]
click at [249, 172] on span "Reject" at bounding box center [249, 173] width 12 height 6
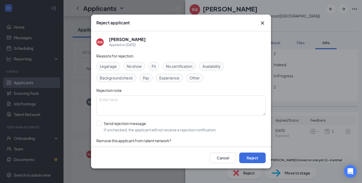
click at [195, 78] on span "Other" at bounding box center [195, 78] width 10 height 6
click at [99, 124] on input "Send rejection message If unchecked, the applicant will not receive a rejection…" at bounding box center [156, 127] width 120 height 12
checkbox input "true"
click at [249, 155] on button "Reject" at bounding box center [252, 157] width 26 height 11
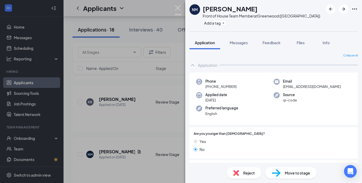
click at [176, 7] on img at bounding box center [178, 10] width 7 height 10
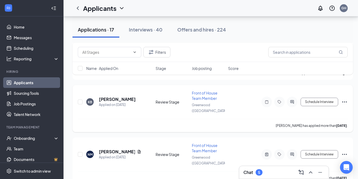
scroll to position [435, 1]
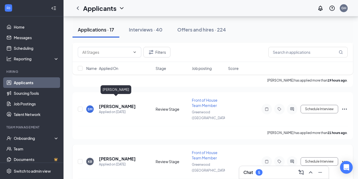
click at [122, 156] on h5 "[PERSON_NAME]" at bounding box center [117, 159] width 37 height 6
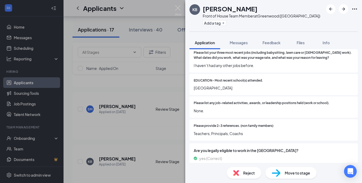
scroll to position [328, 0]
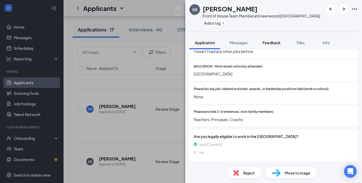
click at [283, 43] on button "Feedback" at bounding box center [271, 42] width 29 height 13
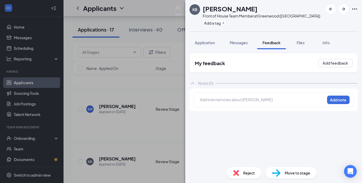
click at [252, 171] on span "Reject" at bounding box center [249, 173] width 12 height 6
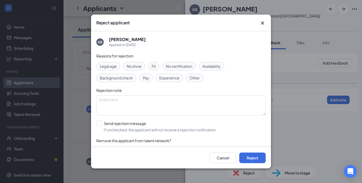
click at [216, 68] on span "Availability" at bounding box center [212, 66] width 18 height 6
click at [95, 124] on div "KB Karaline Byrd Applied on Aug 24 Reasons for rejection Legal age No show Fit …" at bounding box center [181, 89] width 180 height 116
click at [102, 123] on input "Send rejection message If unchecked, the applicant will not receive a rejection…" at bounding box center [156, 127] width 120 height 12
checkbox input "true"
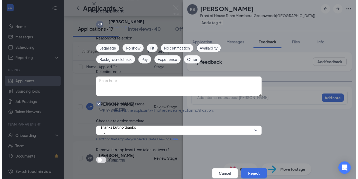
scroll to position [42, 0]
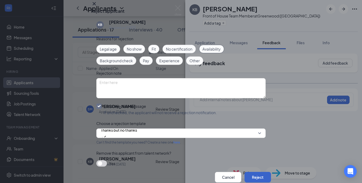
click at [245, 172] on button "Reject" at bounding box center [258, 177] width 26 height 11
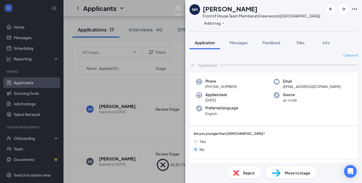
click at [178, 10] on img at bounding box center [178, 10] width 7 height 10
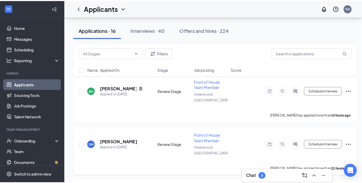
scroll to position [387, 0]
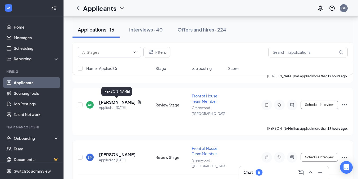
click at [120, 152] on h5 "[PERSON_NAME]" at bounding box center [117, 155] width 37 height 6
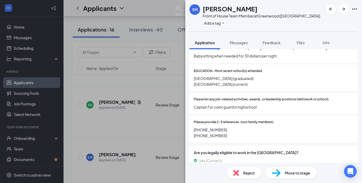
scroll to position [339, 0]
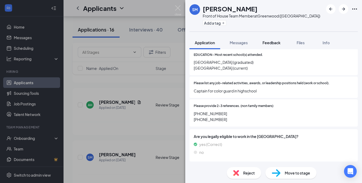
click at [269, 43] on span "Feedback" at bounding box center [272, 42] width 18 height 5
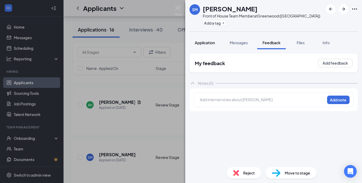
click at [211, 39] on button "Application" at bounding box center [205, 42] width 31 height 13
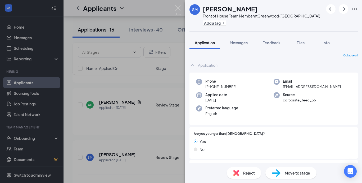
click at [299, 172] on span "Move to stage" at bounding box center [297, 173] width 25 height 6
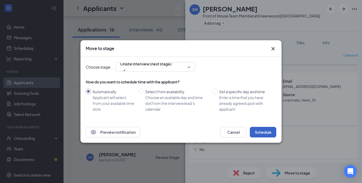
click at [267, 132] on button "Schedule" at bounding box center [263, 132] width 26 height 11
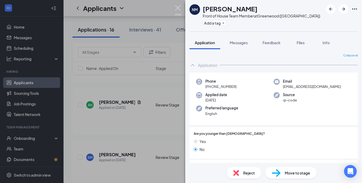
click at [176, 8] on img at bounding box center [178, 10] width 7 height 10
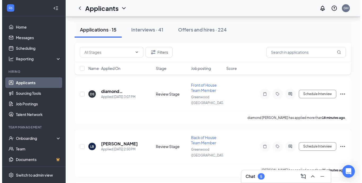
scroll to position [34, 0]
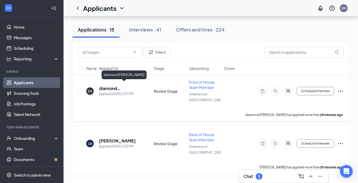
click at [118, 86] on h5 "diamond [PERSON_NAME]" at bounding box center [119, 89] width 41 height 6
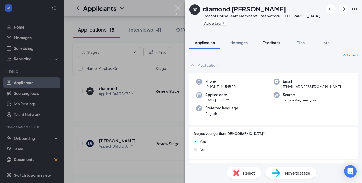
click at [271, 43] on span "Feedback" at bounding box center [272, 42] width 18 height 5
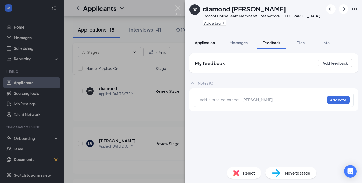
click at [209, 44] on span "Application" at bounding box center [205, 42] width 20 height 5
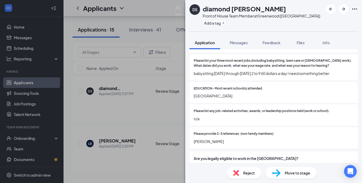
scroll to position [306, 0]
click at [296, 168] on div "Move to stage" at bounding box center [291, 173] width 51 height 12
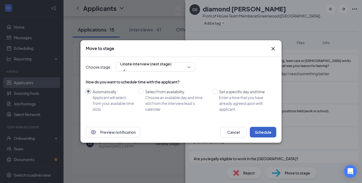
click at [260, 132] on button "Schedule" at bounding box center [263, 132] width 26 height 11
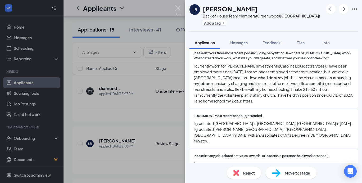
scroll to position [310, 0]
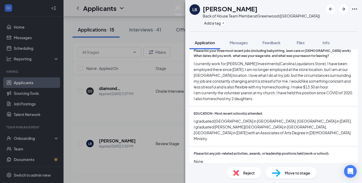
click at [284, 172] on div "Move to stage" at bounding box center [291, 173] width 51 height 12
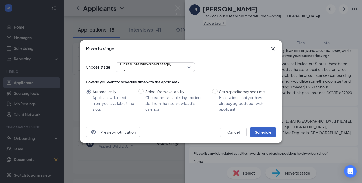
click at [261, 133] on button "Schedule" at bounding box center [263, 132] width 26 height 11
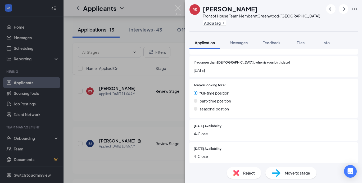
scroll to position [104, 0]
click at [276, 42] on span "Feedback" at bounding box center [272, 42] width 18 height 5
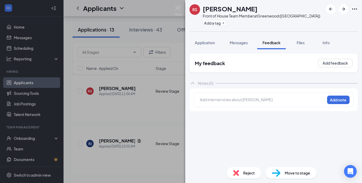
click at [248, 173] on span "Reject" at bounding box center [249, 173] width 12 height 6
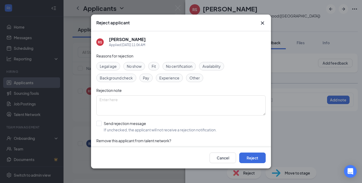
click at [212, 66] on span "Availability" at bounding box center [212, 66] width 18 height 6
click at [100, 123] on input "Send rejection message If unchecked, the applicant will not receive a rejection…" at bounding box center [156, 127] width 120 height 12
checkbox input "true"
click at [249, 156] on button "Reject" at bounding box center [252, 157] width 26 height 11
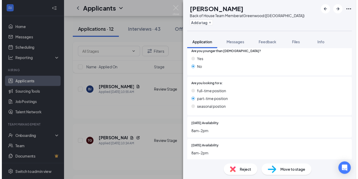
scroll to position [83, 0]
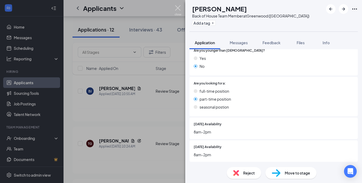
click at [177, 9] on img at bounding box center [178, 10] width 7 height 10
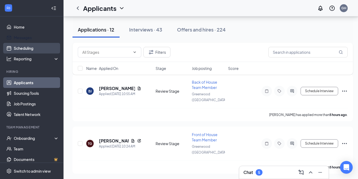
click at [23, 51] on link "Scheduling" at bounding box center [36, 48] width 45 height 11
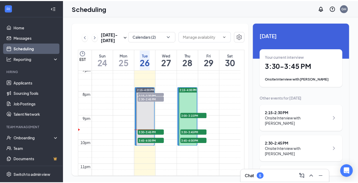
scroll to position [19, 0]
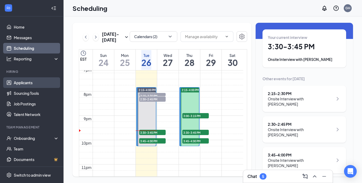
click at [32, 81] on link "Applicants" at bounding box center [36, 82] width 45 height 11
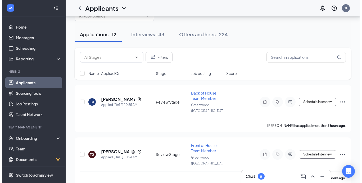
scroll to position [23, 0]
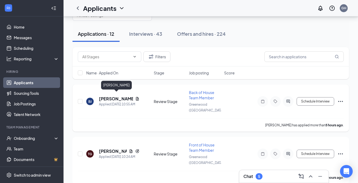
click at [109, 97] on h5 "[PERSON_NAME]" at bounding box center [116, 99] width 34 height 6
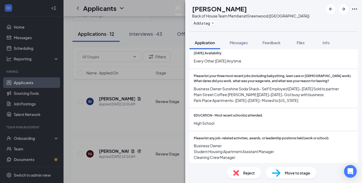
scroll to position [267, 0]
click at [279, 171] on img at bounding box center [276, 173] width 9 height 8
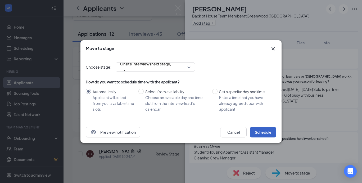
click at [262, 131] on button "Schedule" at bounding box center [263, 132] width 26 height 11
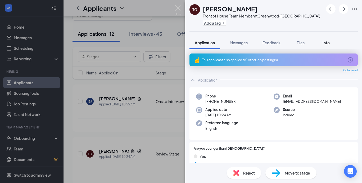
click at [327, 46] on button "Info" at bounding box center [326, 42] width 21 height 13
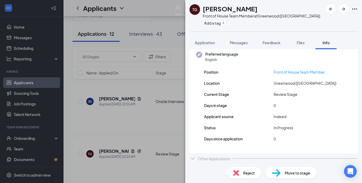
scroll to position [46, 0]
click at [201, 156] on div "Other Applications" at bounding box center [214, 157] width 32 height 5
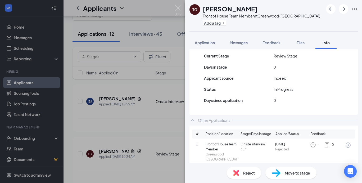
scroll to position [84, 0]
click at [208, 44] on span "Application" at bounding box center [205, 42] width 20 height 5
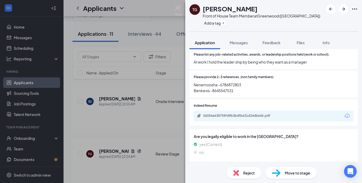
scroll to position [360, 0]
click at [253, 173] on span "Reject" at bounding box center [249, 173] width 12 height 6
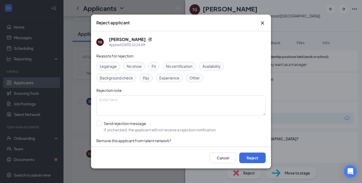
click at [194, 79] on span "Other" at bounding box center [195, 78] width 10 height 6
click at [101, 124] on input "Send rejection message If unchecked, the applicant will not receive a rejection…" at bounding box center [156, 127] width 120 height 12
checkbox input "true"
click at [253, 156] on button "Reject" at bounding box center [252, 157] width 26 height 11
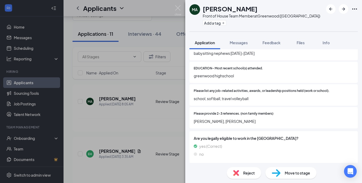
scroll to position [328, 0]
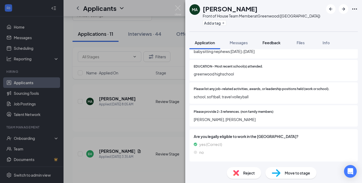
click at [277, 42] on span "Feedback" at bounding box center [272, 42] width 18 height 5
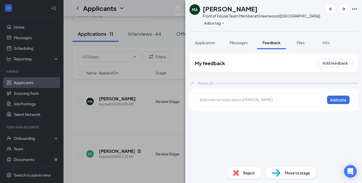
click at [300, 173] on span "Move to stage" at bounding box center [297, 173] width 25 height 6
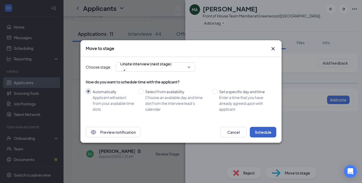
click at [267, 134] on button "Schedule" at bounding box center [263, 132] width 26 height 11
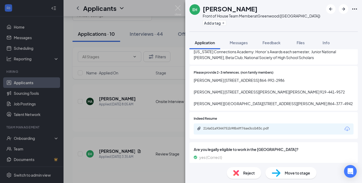
scroll to position [394, 0]
click at [329, 45] on button "Info" at bounding box center [326, 42] width 21 height 13
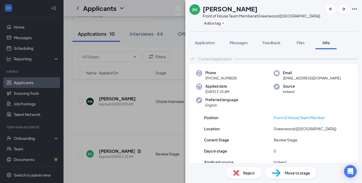
scroll to position [46, 0]
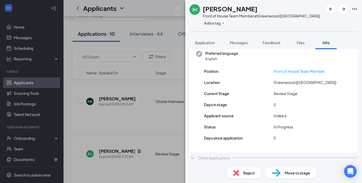
click at [222, 155] on div "Other Applications" at bounding box center [214, 157] width 32 height 5
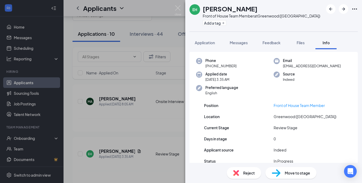
scroll to position [0, 0]
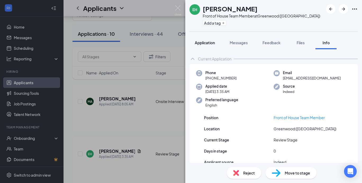
click at [213, 42] on span "Application" at bounding box center [205, 42] width 20 height 5
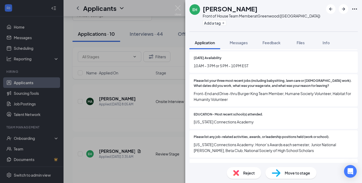
scroll to position [302, 0]
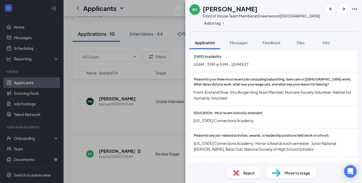
click at [276, 172] on img at bounding box center [276, 173] width 9 height 8
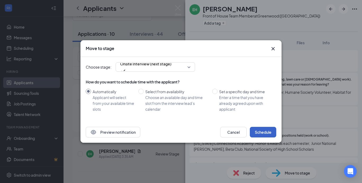
click at [261, 134] on button "Schedule" at bounding box center [263, 132] width 26 height 11
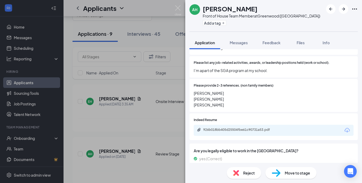
scroll to position [354, 0]
click at [278, 45] on button "Feedback" at bounding box center [271, 42] width 29 height 13
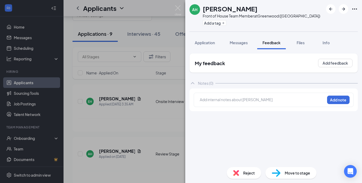
click at [272, 171] on img at bounding box center [276, 173] width 9 height 8
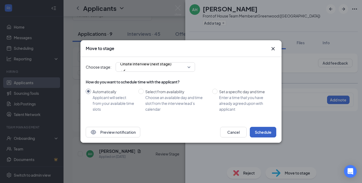
click at [263, 131] on button "Schedule" at bounding box center [263, 132] width 26 height 11
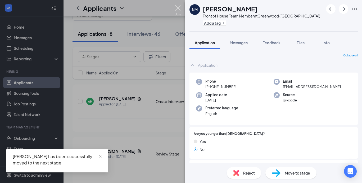
click at [180, 9] on img at bounding box center [178, 10] width 7 height 10
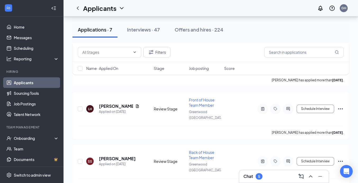
scroll to position [226, 0]
click at [139, 29] on div "Interviews · 47" at bounding box center [143, 29] width 33 height 7
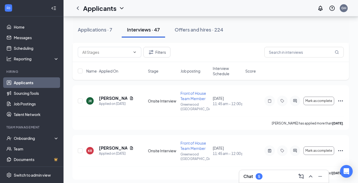
scroll to position [1770, 0]
click at [104, 29] on div "Applications · 7" at bounding box center [95, 29] width 34 height 7
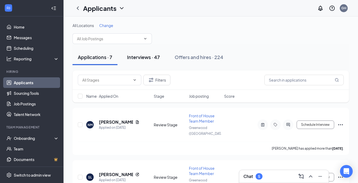
click at [145, 56] on div "Interviews · 47" at bounding box center [143, 57] width 33 height 7
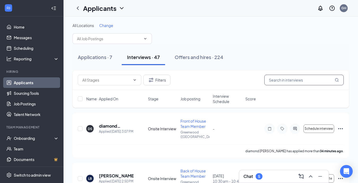
click at [283, 79] on input "text" at bounding box center [303, 80] width 79 height 11
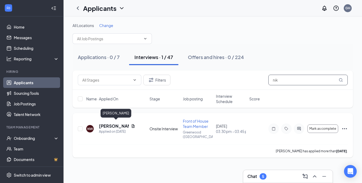
type input "nik"
click at [118, 124] on h5 "[PERSON_NAME]" at bounding box center [114, 126] width 30 height 6
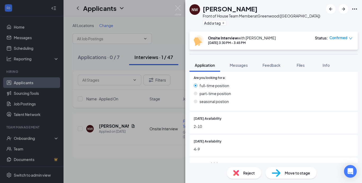
scroll to position [111, 0]
click at [280, 66] on span "Feedback" at bounding box center [272, 65] width 18 height 5
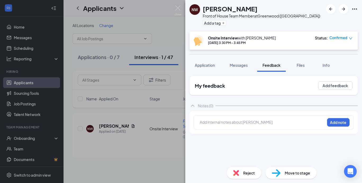
click at [241, 121] on div at bounding box center [262, 122] width 125 height 6
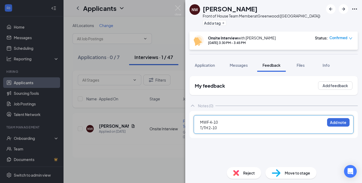
click at [211, 122] on span "MWF 4-10" at bounding box center [209, 122] width 18 height 5
click at [211, 127] on span "T/TH 2-10" at bounding box center [208, 127] width 17 height 5
click at [223, 129] on div "T/TH 4-10" at bounding box center [262, 128] width 125 height 6
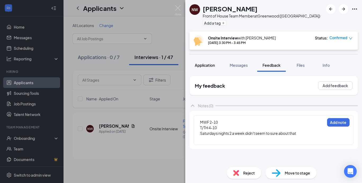
click at [215, 64] on span "Application" at bounding box center [205, 65] width 20 height 5
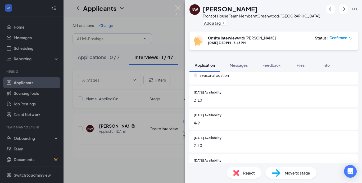
scroll to position [138, 0]
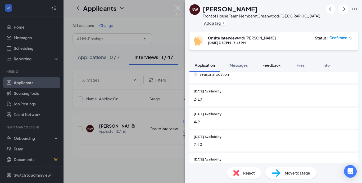
click at [276, 69] on button "Feedback" at bounding box center [271, 65] width 29 height 13
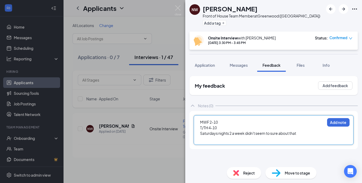
click at [227, 139] on div at bounding box center [262, 139] width 125 height 6
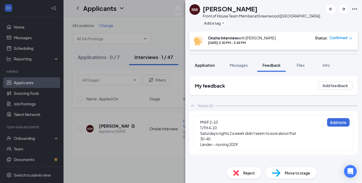
click at [200, 66] on span "Application" at bounding box center [205, 65] width 20 height 5
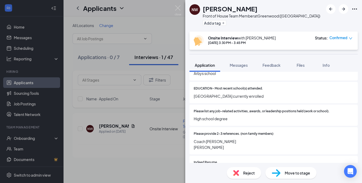
scroll to position [276, 0]
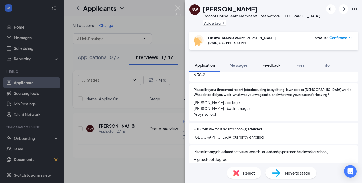
click at [268, 64] on span "Feedback" at bounding box center [272, 65] width 18 height 5
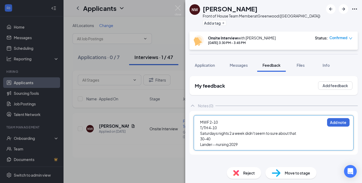
click at [245, 146] on div "Lander--nursing 2029" at bounding box center [262, 145] width 125 height 6
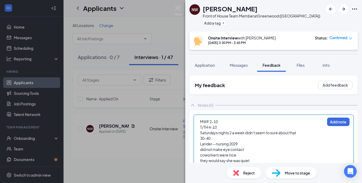
scroll to position [14, 0]
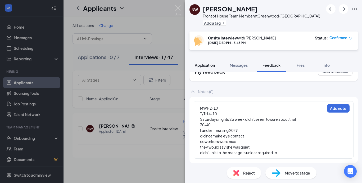
click at [208, 62] on button "Application" at bounding box center [205, 65] width 31 height 13
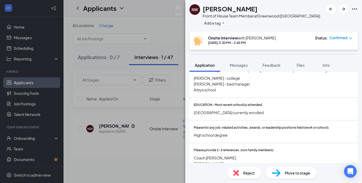
scroll to position [301, 0]
click at [278, 62] on div "Feedback" at bounding box center [272, 64] width 18 height 5
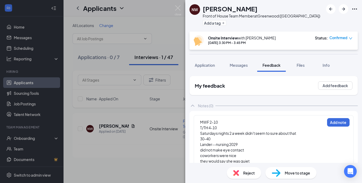
scroll to position [14, 0]
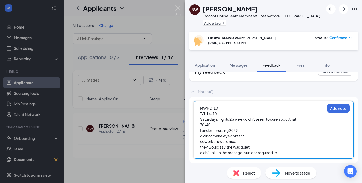
click at [287, 151] on div "didn't talk to the managers unless required to" at bounding box center [262, 153] width 125 height 6
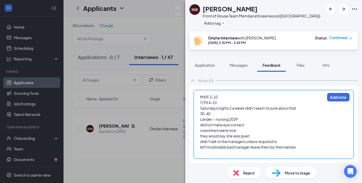
scroll to position [20, 0]
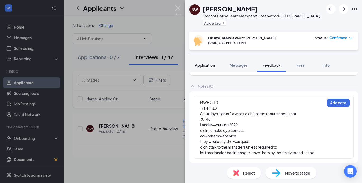
click at [209, 62] on div "Application" at bounding box center [205, 64] width 20 height 5
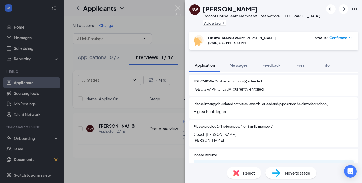
scroll to position [325, 0]
click at [273, 65] on span "Feedback" at bounding box center [272, 65] width 18 height 5
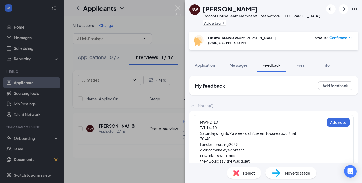
scroll to position [20, 0]
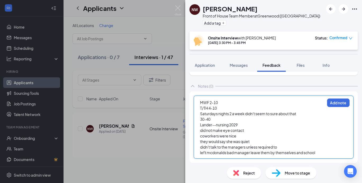
click at [321, 155] on div "left mcdonalds bad manager leave them by themselves and school" at bounding box center [262, 153] width 125 height 6
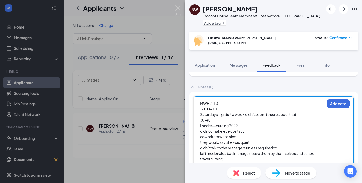
scroll to position [19, 0]
click at [300, 113] on div "Saturdays nights 2 a week didn't seem to sure about that" at bounding box center [262, 115] width 125 height 6
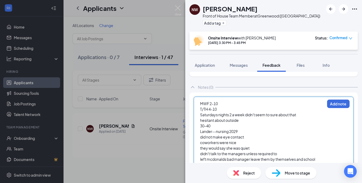
scroll to position [42, 0]
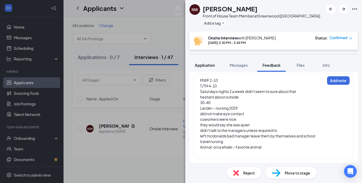
click at [207, 65] on span "Application" at bounding box center [205, 65] width 20 height 5
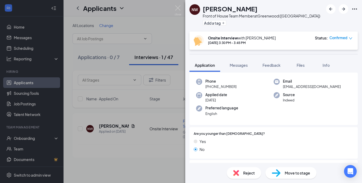
scroll to position [21, 0]
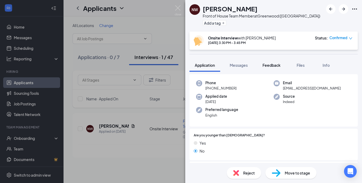
click at [274, 64] on span "Feedback" at bounding box center [272, 65] width 18 height 5
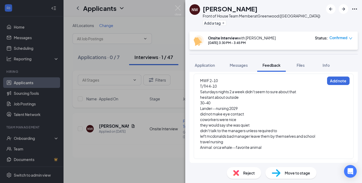
scroll to position [42, 0]
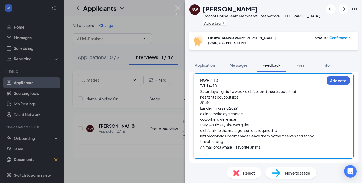
click at [227, 142] on div "travel nursing" at bounding box center [262, 142] width 125 height 6
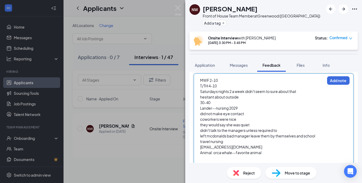
scroll to position [47, 0]
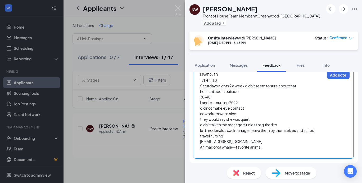
click at [209, 150] on div at bounding box center [262, 153] width 125 height 6
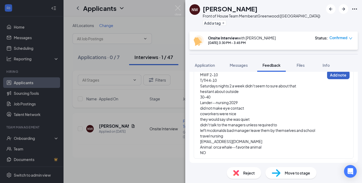
click at [338, 75] on button "Add note" at bounding box center [338, 75] width 23 height 8
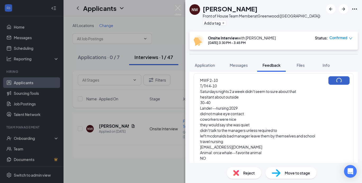
scroll to position [47, 0]
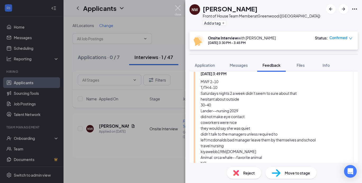
click at [181, 6] on img at bounding box center [178, 10] width 7 height 10
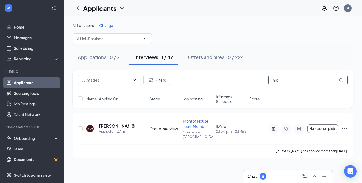
drag, startPoint x: 283, startPoint y: 79, endPoint x: 271, endPoint y: 78, distance: 12.0
click at [271, 78] on input "nik" at bounding box center [307, 80] width 79 height 11
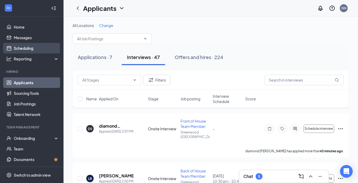
click at [31, 46] on link "Scheduling" at bounding box center [36, 48] width 45 height 11
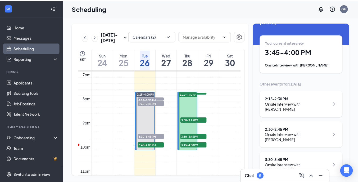
scroll to position [14, 0]
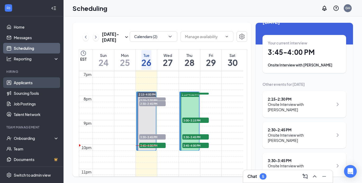
click at [25, 84] on link "Applicants" at bounding box center [36, 82] width 45 height 11
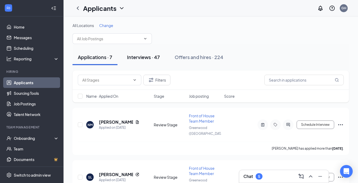
click at [147, 59] on div "Interviews · 47" at bounding box center [143, 57] width 33 height 7
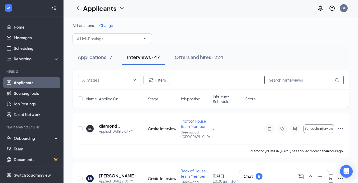
click at [270, 84] on input "text" at bounding box center [303, 80] width 79 height 11
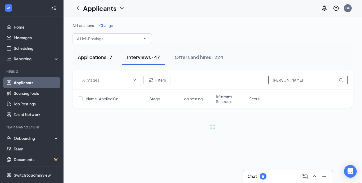
type input "misty"
click at [101, 54] on div "Applications · 7" at bounding box center [95, 57] width 34 height 7
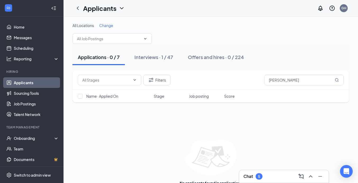
scroll to position [14, 0]
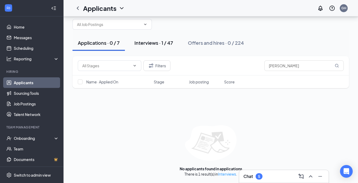
click at [152, 44] on div "Interviews · 1 / 47" at bounding box center [153, 42] width 39 height 7
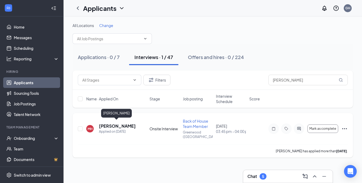
click at [122, 123] on h5 "[PERSON_NAME]" at bounding box center [117, 126] width 36 height 6
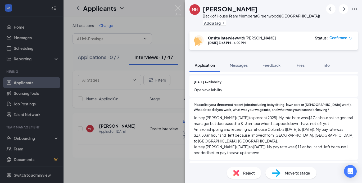
scroll to position [284, 0]
click at [273, 67] on span "Feedback" at bounding box center [272, 65] width 18 height 5
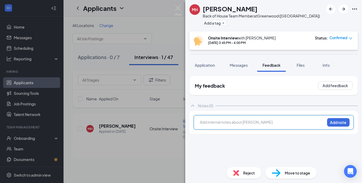
click at [212, 123] on div at bounding box center [262, 122] width 125 height 6
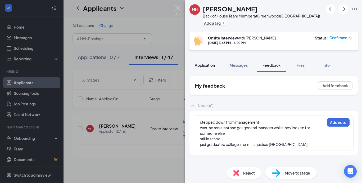
click at [215, 68] on button "Application" at bounding box center [205, 65] width 31 height 13
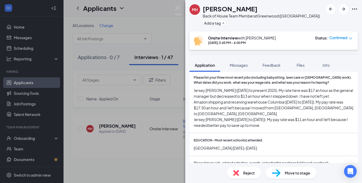
scroll to position [310, 0]
click at [276, 67] on span "Feedback" at bounding box center [272, 65] width 18 height 5
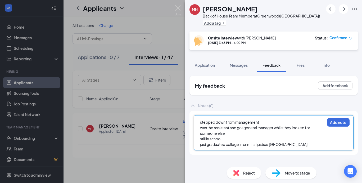
click at [306, 147] on div "just graduated college in criminal justice Columbia college" at bounding box center [262, 145] width 125 height 6
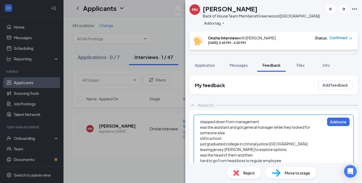
scroll to position [6, 0]
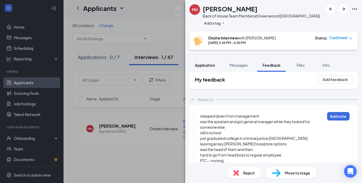
click at [209, 63] on span "Application" at bounding box center [205, 65] width 20 height 5
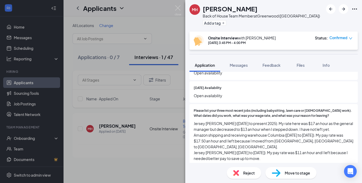
scroll to position [277, 0]
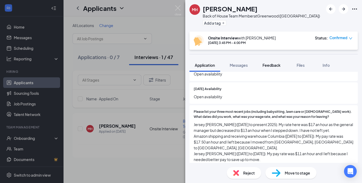
click at [274, 69] on button "Feedback" at bounding box center [271, 65] width 29 height 13
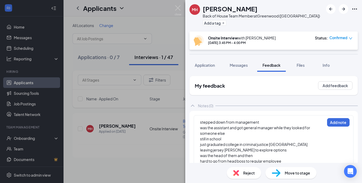
scroll to position [14, 0]
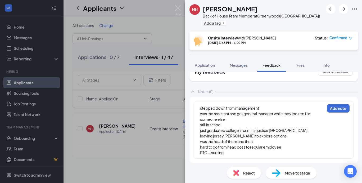
click at [236, 156] on div "stepped down from management was the assistant and got general manager while th…" at bounding box center [274, 129] width 160 height 57
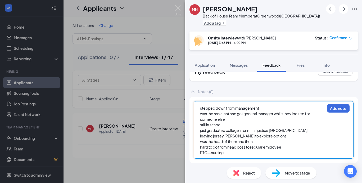
click at [235, 154] on div "PTC--nursing" at bounding box center [262, 153] width 125 height 6
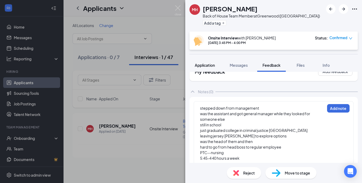
click at [209, 62] on button "Application" at bounding box center [205, 65] width 31 height 13
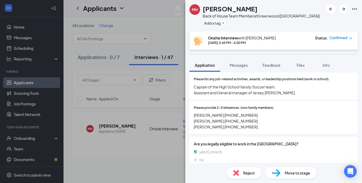
scroll to position [397, 0]
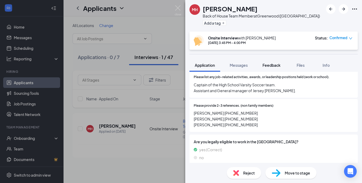
click at [277, 64] on span "Feedback" at bounding box center [272, 65] width 18 height 5
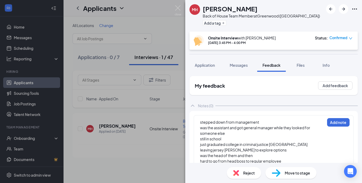
scroll to position [20, 0]
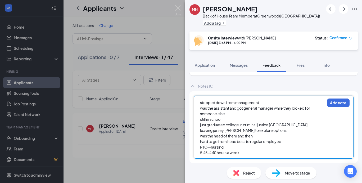
click at [246, 153] on div "5:45-4 40 hours a week" at bounding box center [262, 153] width 125 height 6
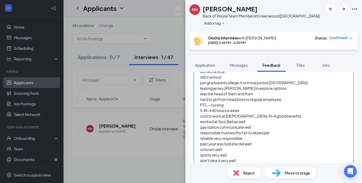
scroll to position [75, 0]
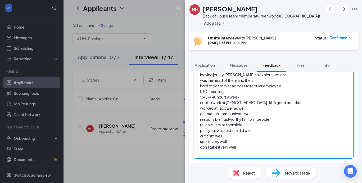
click at [239, 147] on div "don't take it very well" at bounding box center [262, 147] width 125 height 6
click at [211, 147] on span "don't take it very well" at bounding box center [218, 147] width 36 height 5
click at [210, 154] on div at bounding box center [262, 153] width 125 height 6
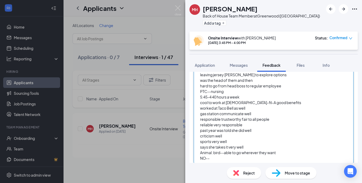
click at [260, 129] on div "past year was told she did well" at bounding box center [262, 131] width 125 height 6
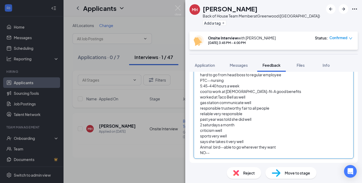
click at [214, 153] on div "NO--" at bounding box center [262, 153] width 125 height 6
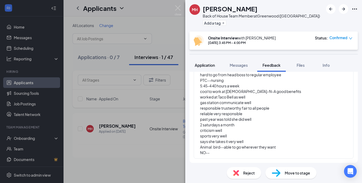
click at [213, 63] on span "Application" at bounding box center [205, 65] width 20 height 5
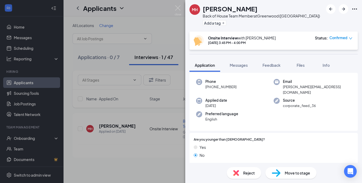
scroll to position [23, 0]
click at [275, 70] on button "Feedback" at bounding box center [271, 65] width 29 height 13
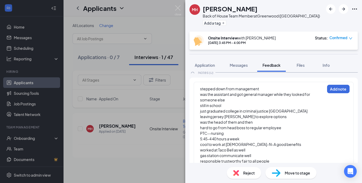
scroll to position [86, 0]
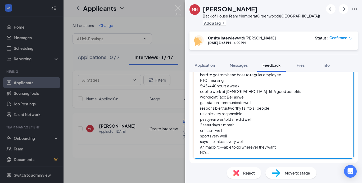
click at [220, 152] on div "NO--" at bounding box center [262, 153] width 125 height 6
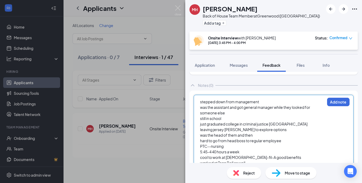
scroll to position [15, 0]
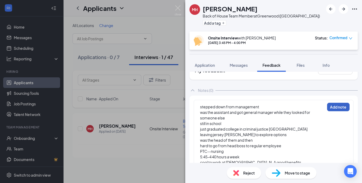
click at [333, 104] on button "Add note" at bounding box center [338, 107] width 23 height 8
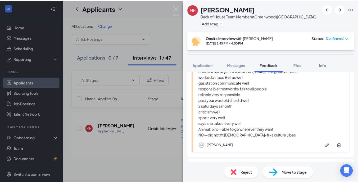
scroll to position [129, 0]
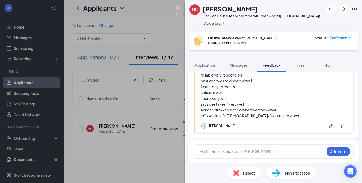
click at [180, 9] on img at bounding box center [178, 10] width 7 height 10
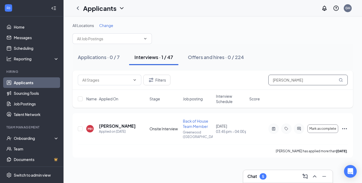
drag, startPoint x: 296, startPoint y: 81, endPoint x: 268, endPoint y: 82, distance: 28.6
click at [268, 82] on div "Filters misty" at bounding box center [213, 80] width 270 height 11
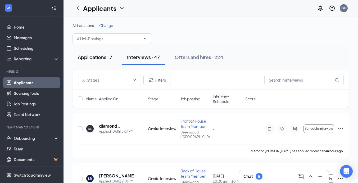
click at [101, 55] on div "Applications · 7" at bounding box center [95, 57] width 34 height 7
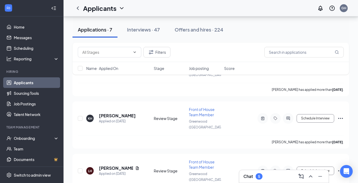
scroll to position [163, 0]
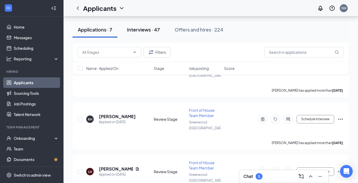
click at [142, 31] on div "Interviews · 47" at bounding box center [143, 29] width 33 height 7
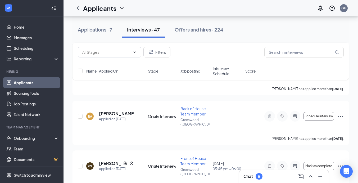
scroll to position [2060, 0]
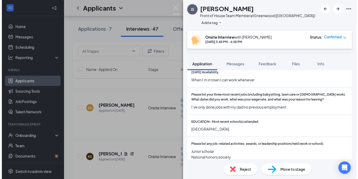
scroll to position [293, 0]
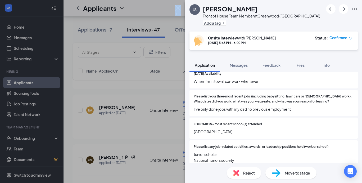
drag, startPoint x: 184, startPoint y: 6, endPoint x: 178, endPoint y: 6, distance: 6.4
click at [178, 6] on div "JS Jennings Sears Front of House Team Member at Greenwood (SC) Add a tag Onsite…" at bounding box center [181, 91] width 362 height 183
click at [178, 6] on img at bounding box center [178, 10] width 7 height 10
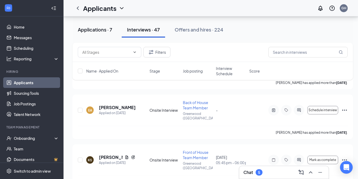
click at [91, 32] on div "Applications · 7" at bounding box center [95, 29] width 34 height 7
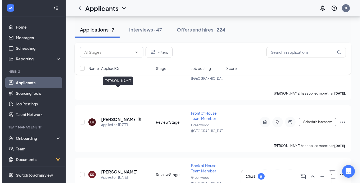
scroll to position [213, 0]
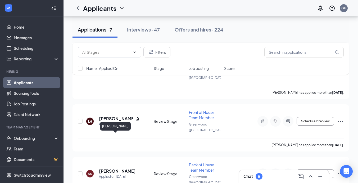
click at [117, 168] on h5 "[PERSON_NAME]" at bounding box center [117, 171] width 37 height 6
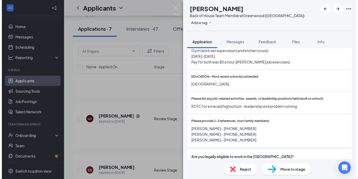
scroll to position [333, 0]
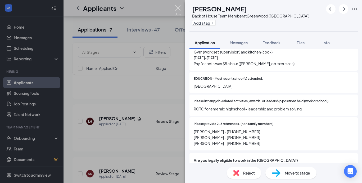
click at [177, 6] on img at bounding box center [178, 10] width 7 height 10
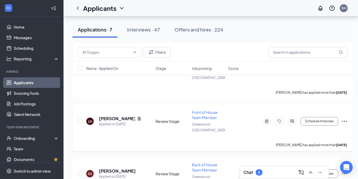
scroll to position [253, 0]
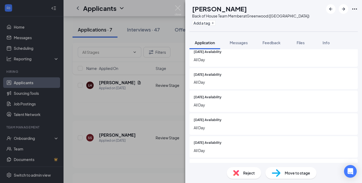
scroll to position [210, 0]
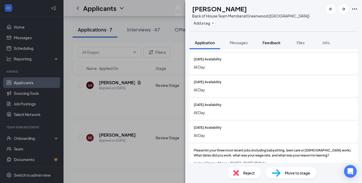
click at [272, 41] on span "Feedback" at bounding box center [272, 42] width 18 height 5
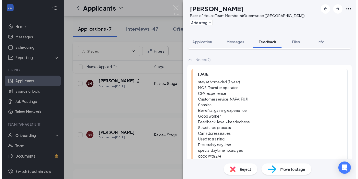
scroll to position [22, 0]
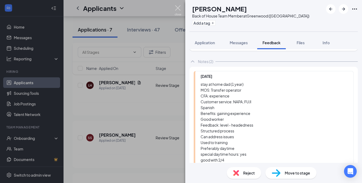
click at [178, 7] on img at bounding box center [178, 10] width 7 height 10
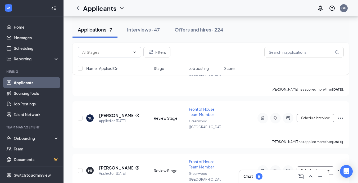
scroll to position [59, 0]
